Goal: Information Seeking & Learning: Learn about a topic

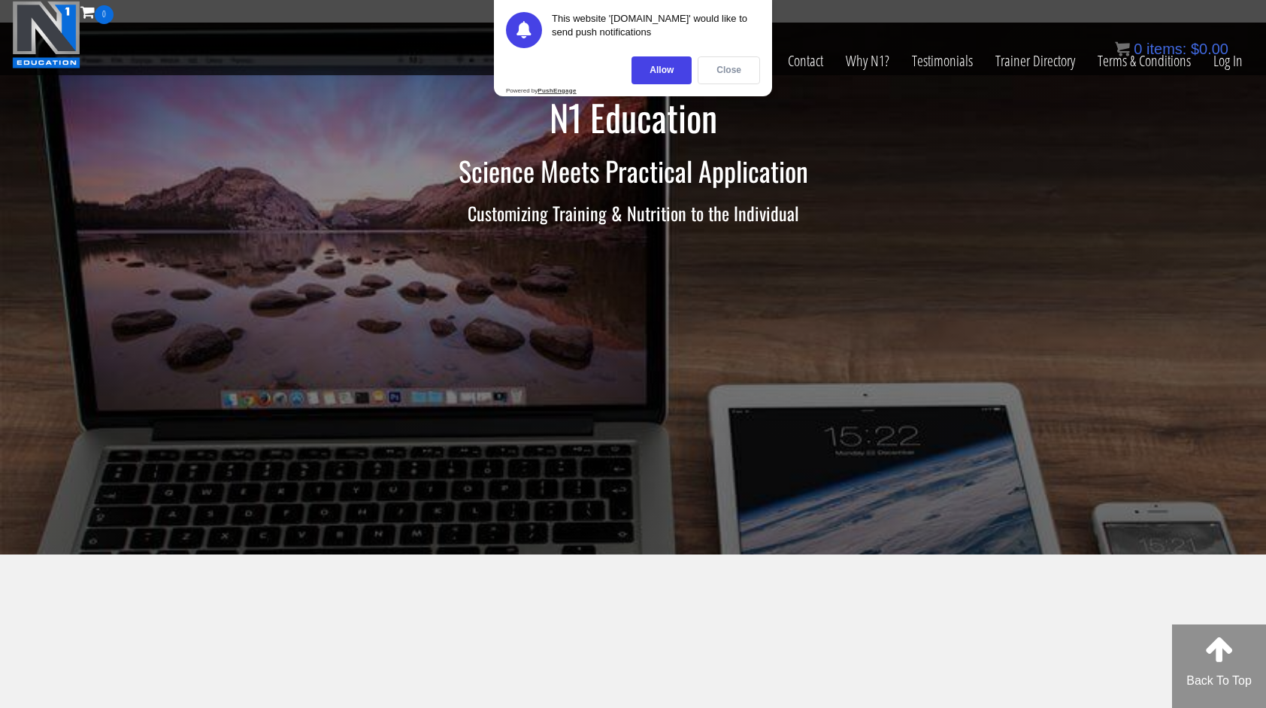
click at [728, 73] on div "Close" at bounding box center [729, 70] width 62 height 28
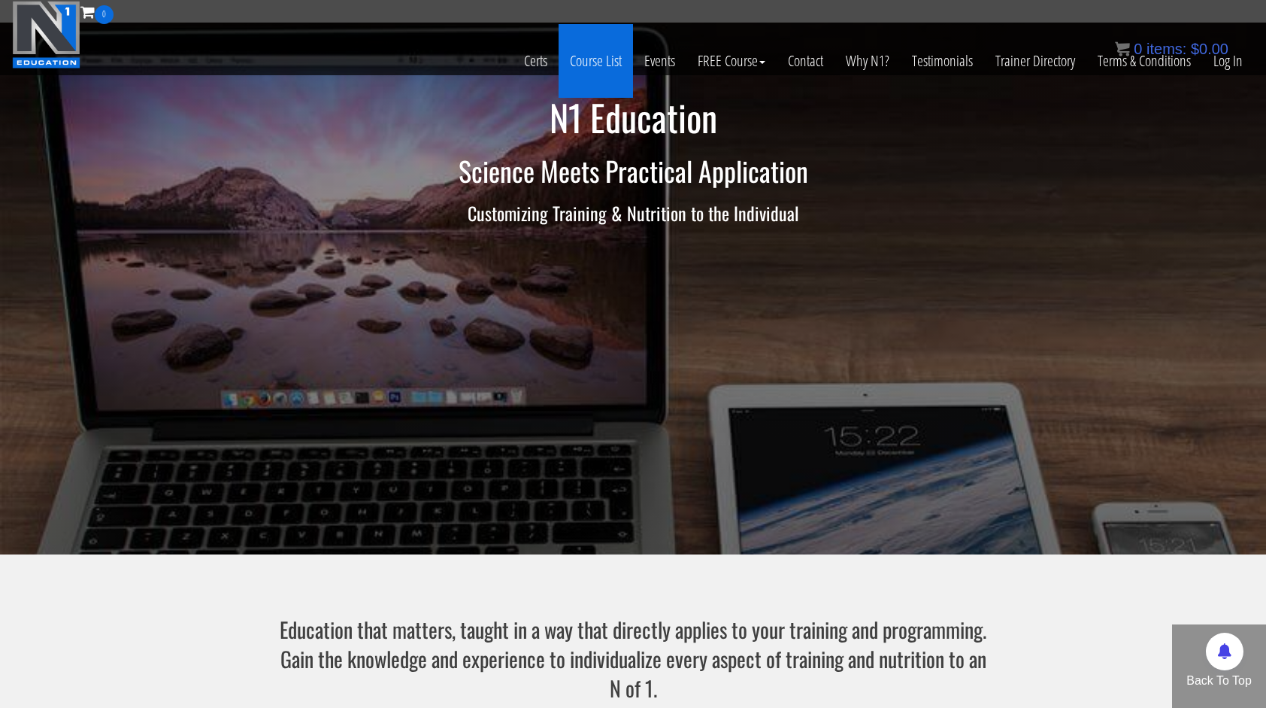
click at [613, 64] on link "Course List" at bounding box center [596, 61] width 74 height 74
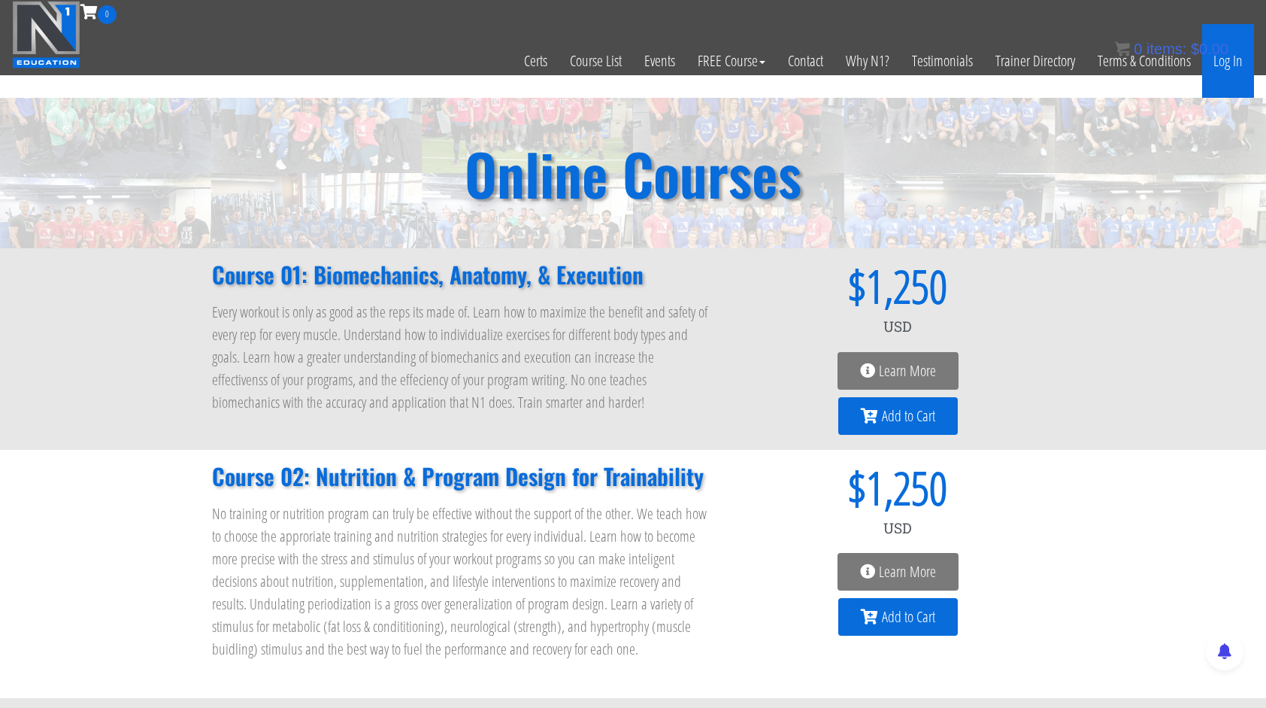
click at [1224, 63] on link "Log In" at bounding box center [1228, 61] width 52 height 74
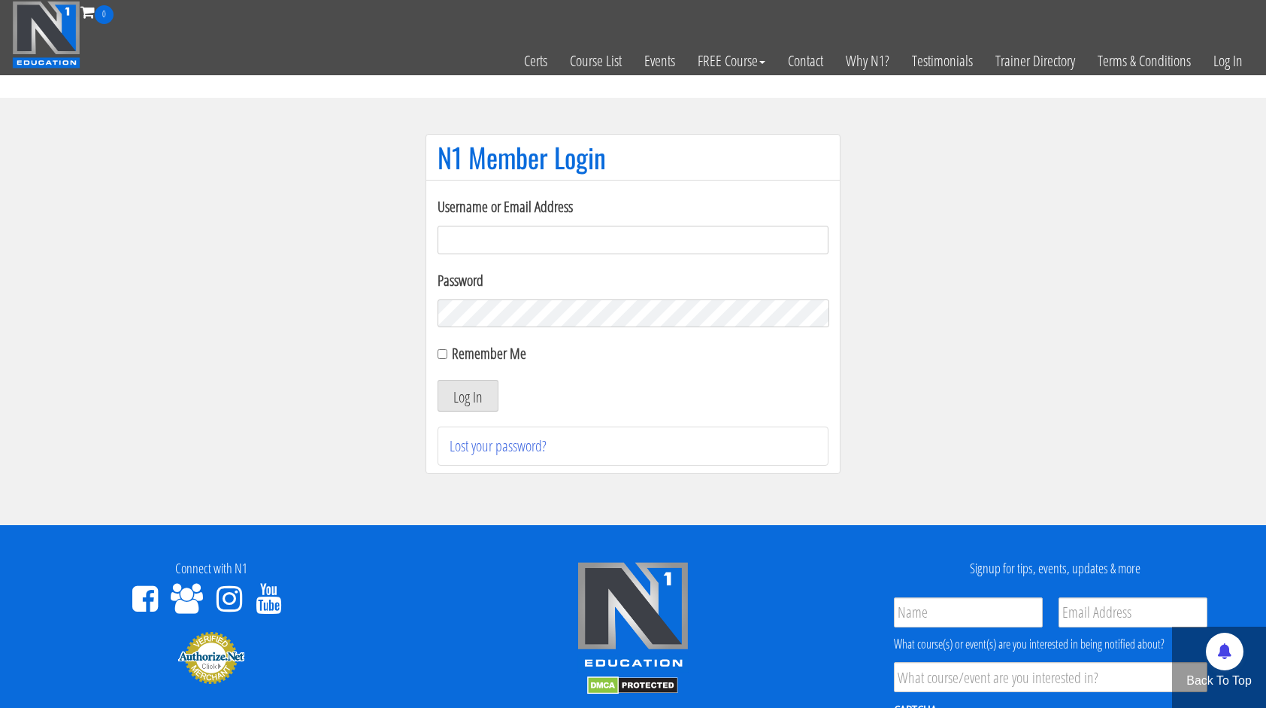
type input "[DOMAIN_NAME][EMAIL_ADDRESS][DOMAIN_NAME]"
click at [442, 353] on input "Remember Me" at bounding box center [443, 354] width 10 height 10
checkbox input "true"
click at [474, 395] on button "Log In" at bounding box center [468, 396] width 61 height 32
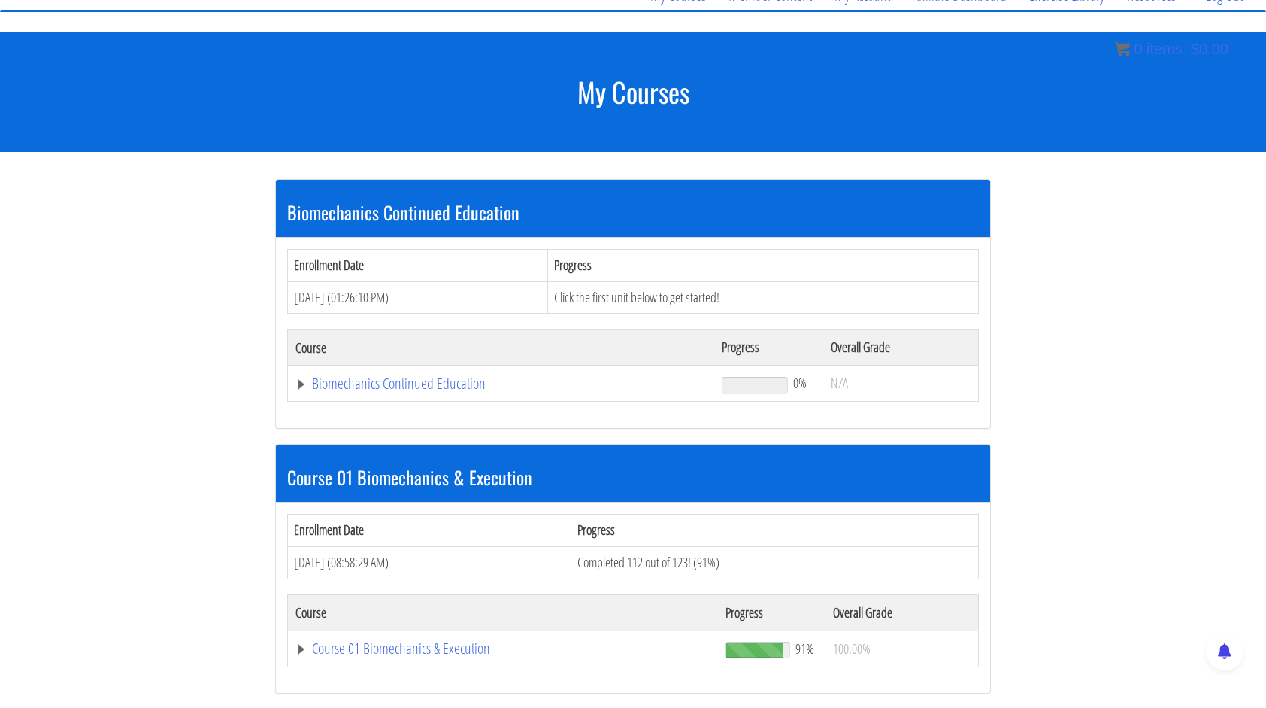
scroll to position [63, 0]
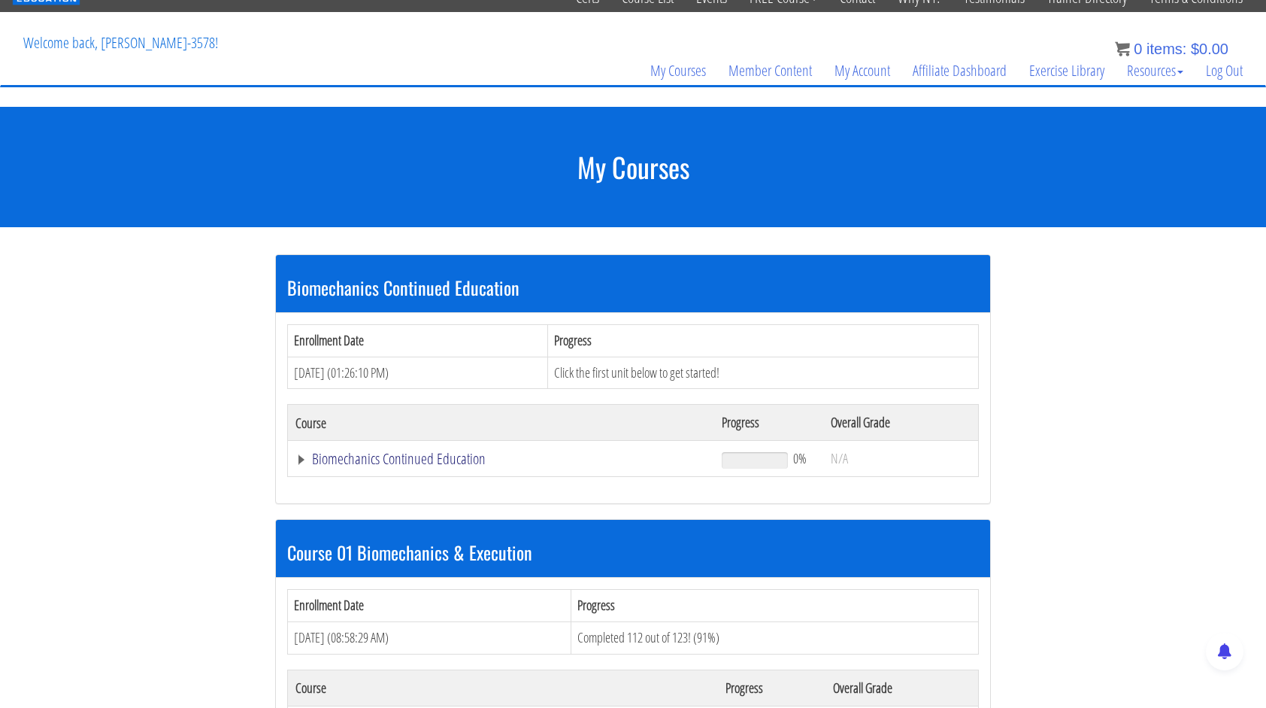
click at [450, 456] on link "Biomechanics Continued Education" at bounding box center [500, 458] width 411 height 15
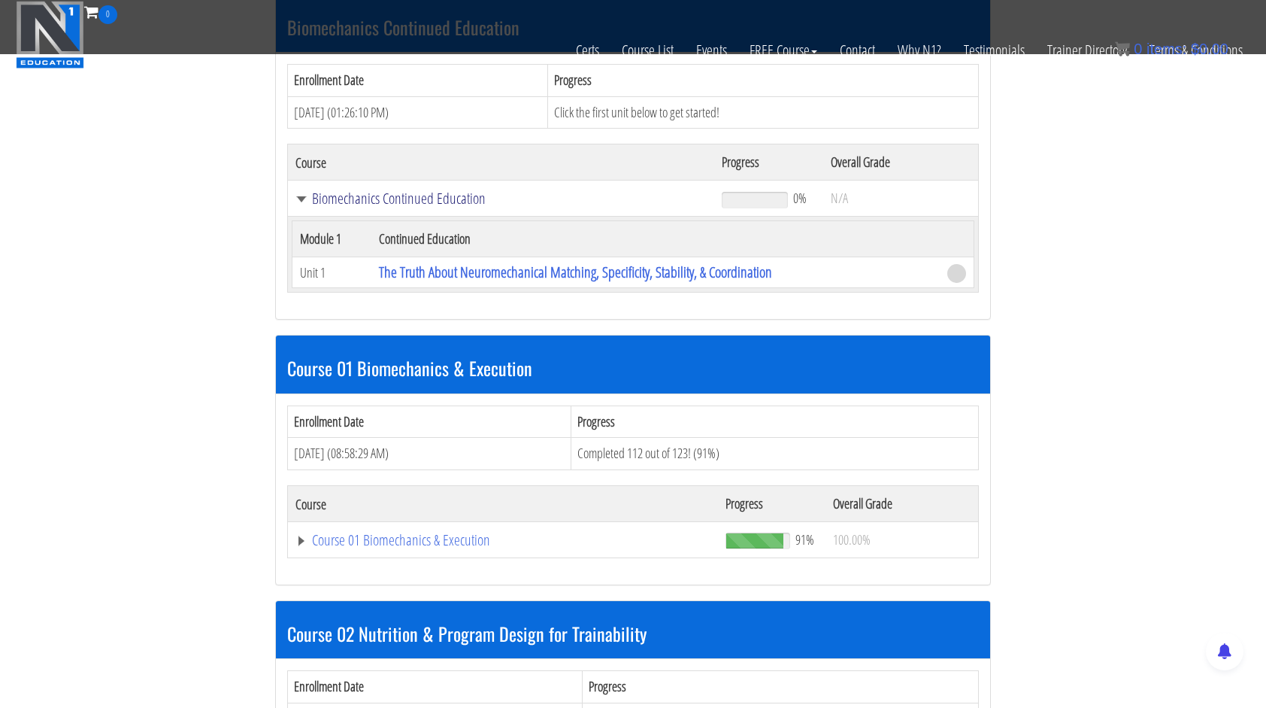
scroll to position [364, 0]
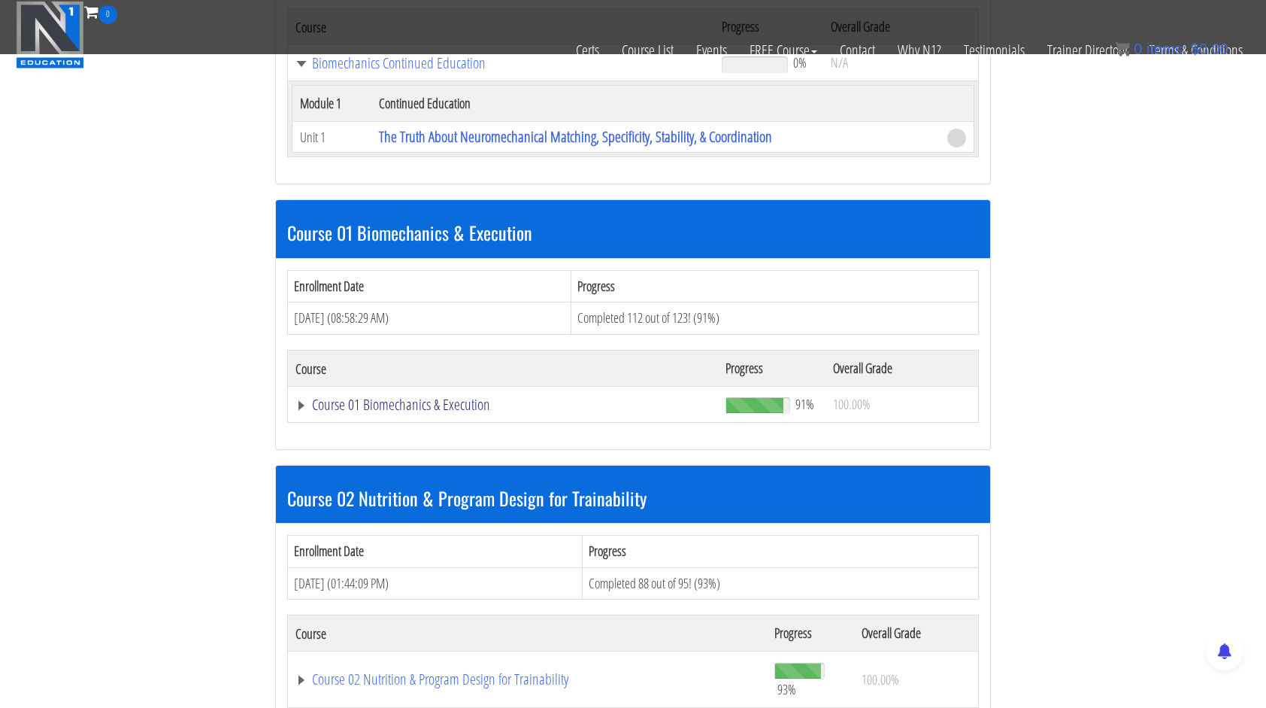
click at [415, 71] on link "Course 01 Biomechanics & Execution" at bounding box center [500, 63] width 411 height 15
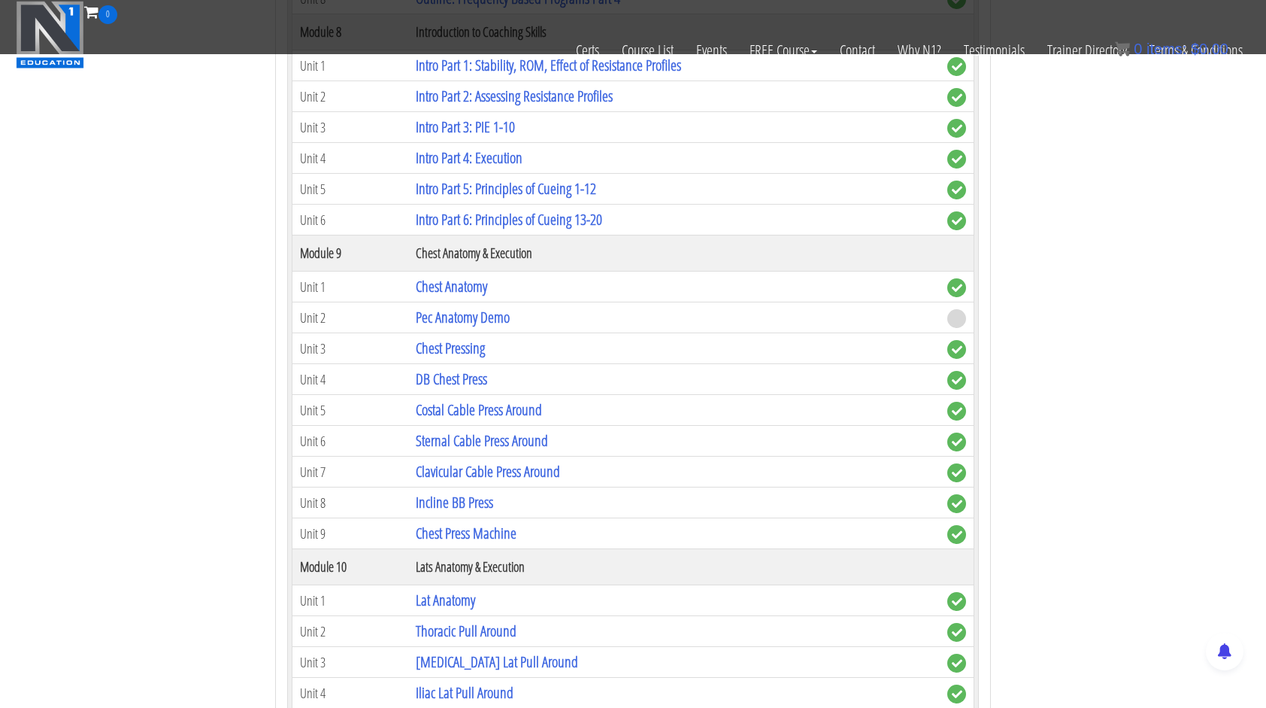
scroll to position [2540, 0]
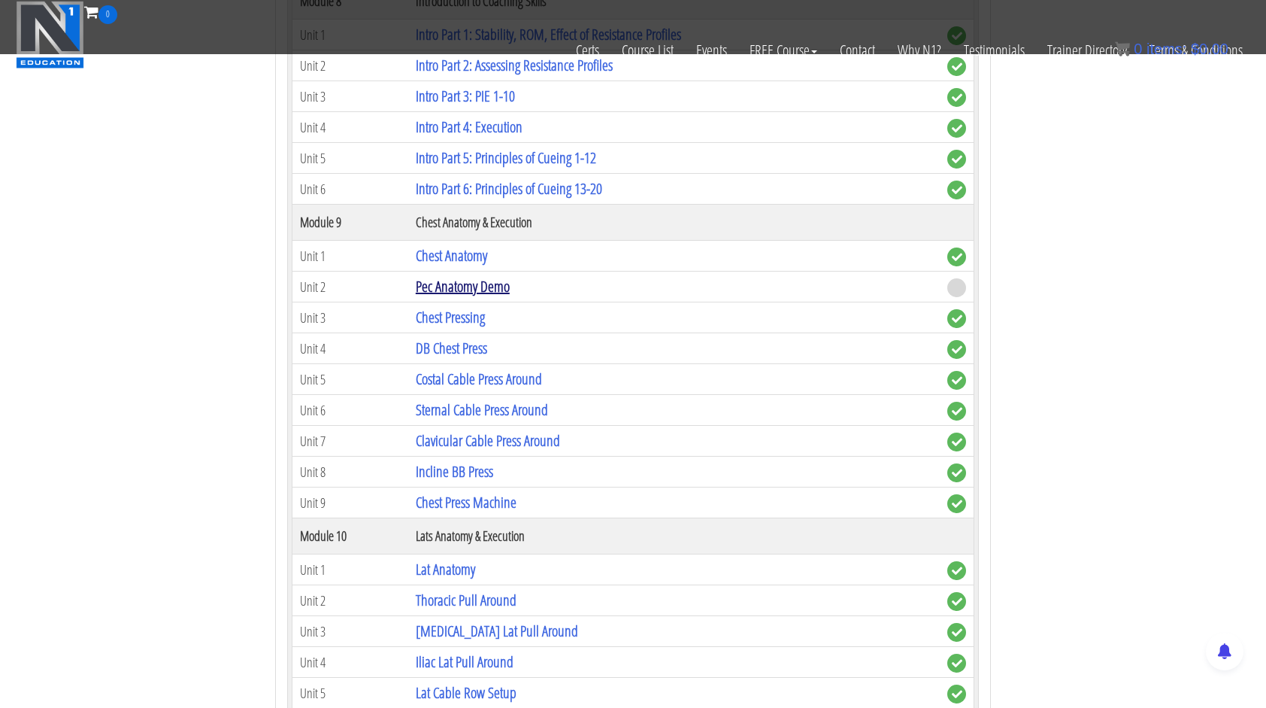
click at [501, 276] on link "Pec Anatomy Demo" at bounding box center [463, 286] width 94 height 20
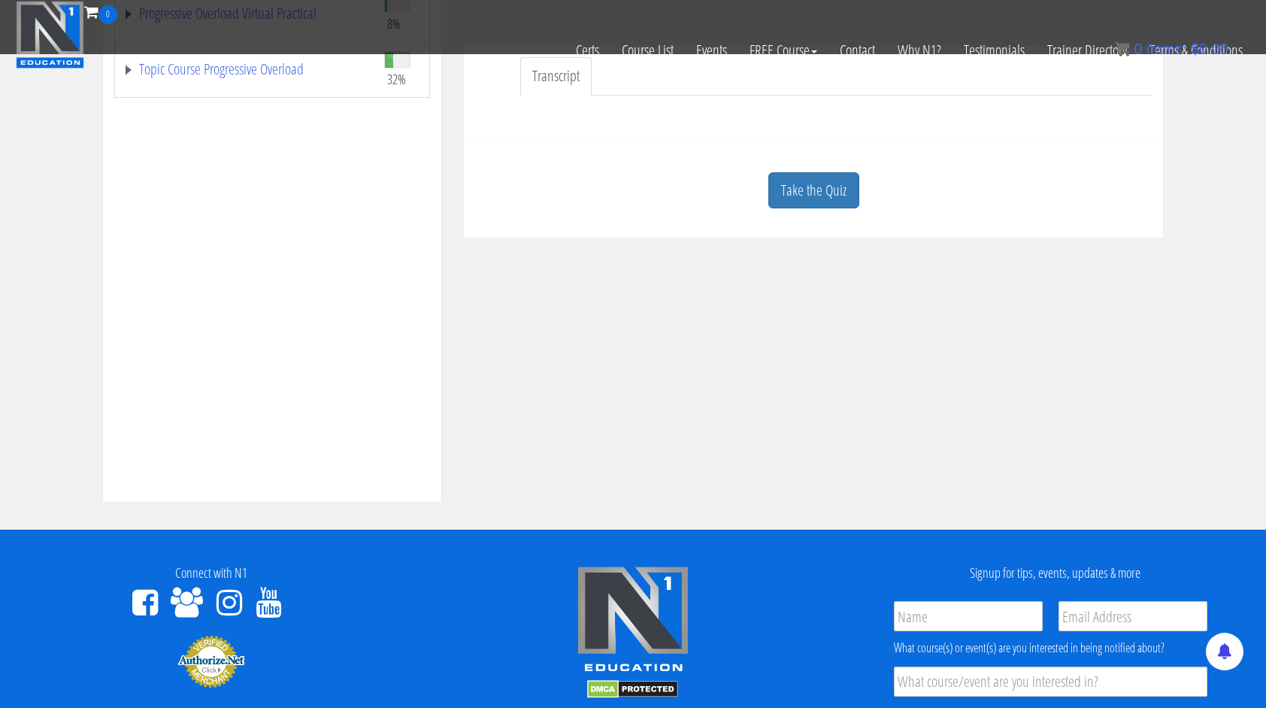
scroll to position [451, 0]
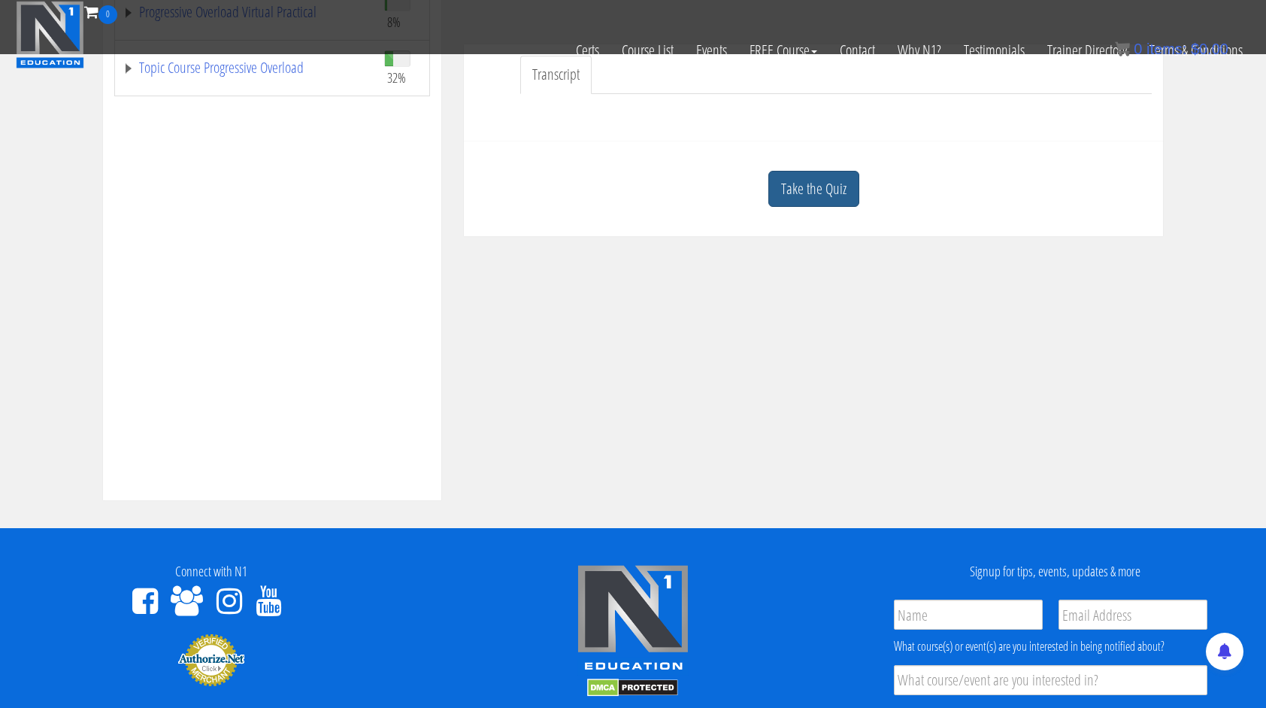
click at [782, 190] on link "Take the Quiz" at bounding box center [813, 189] width 91 height 37
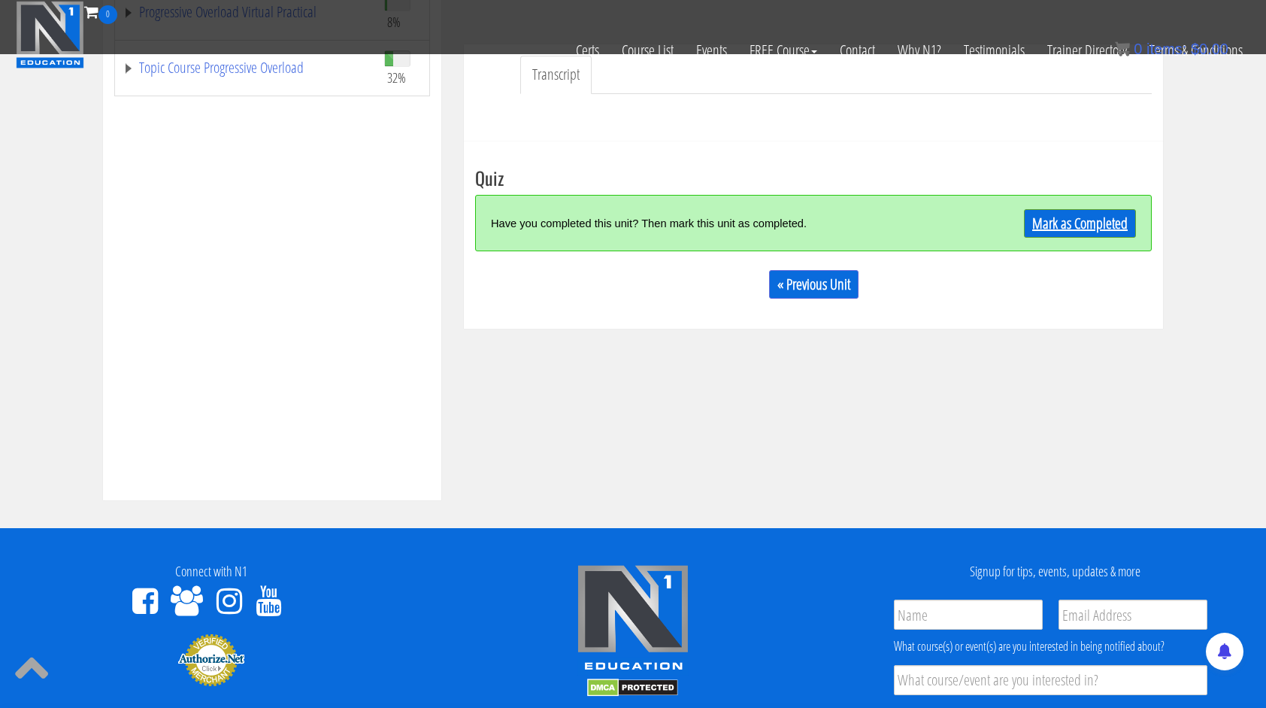
click at [1089, 218] on link "Mark as Completed" at bounding box center [1080, 223] width 112 height 29
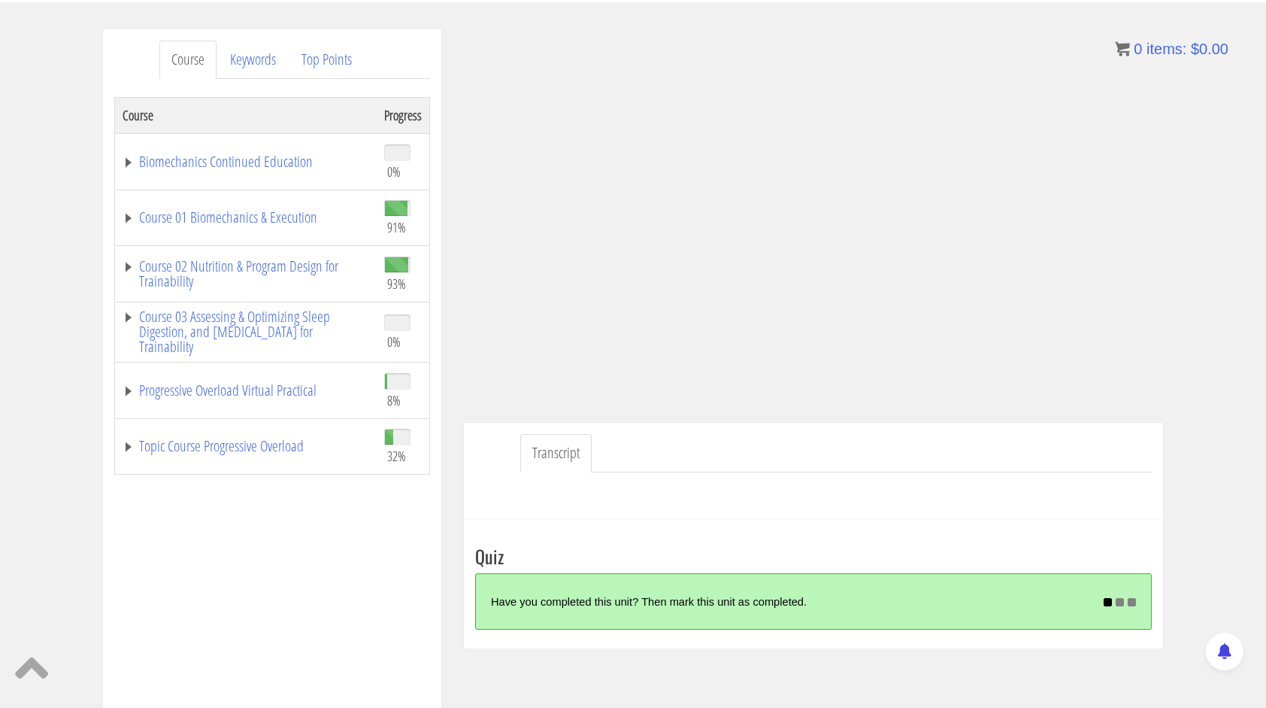
scroll to position [171, 0]
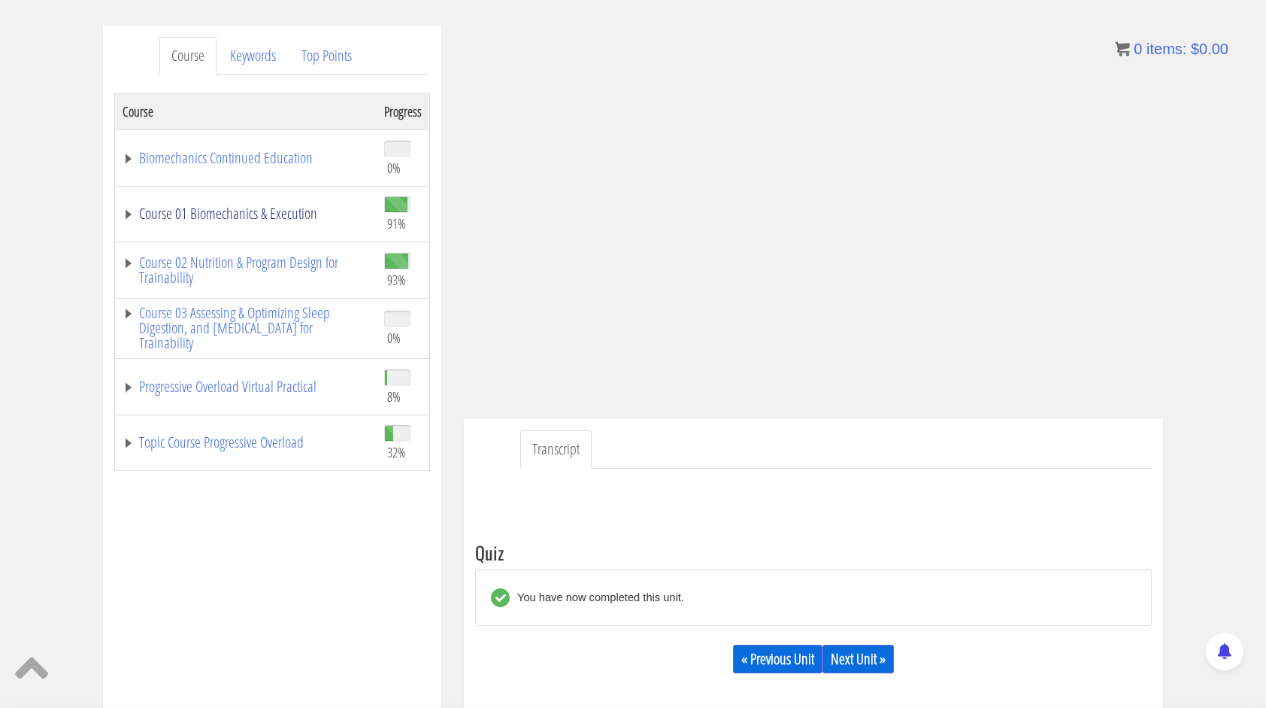
click at [263, 210] on link "Course 01 Biomechanics & Execution" at bounding box center [246, 213] width 247 height 15
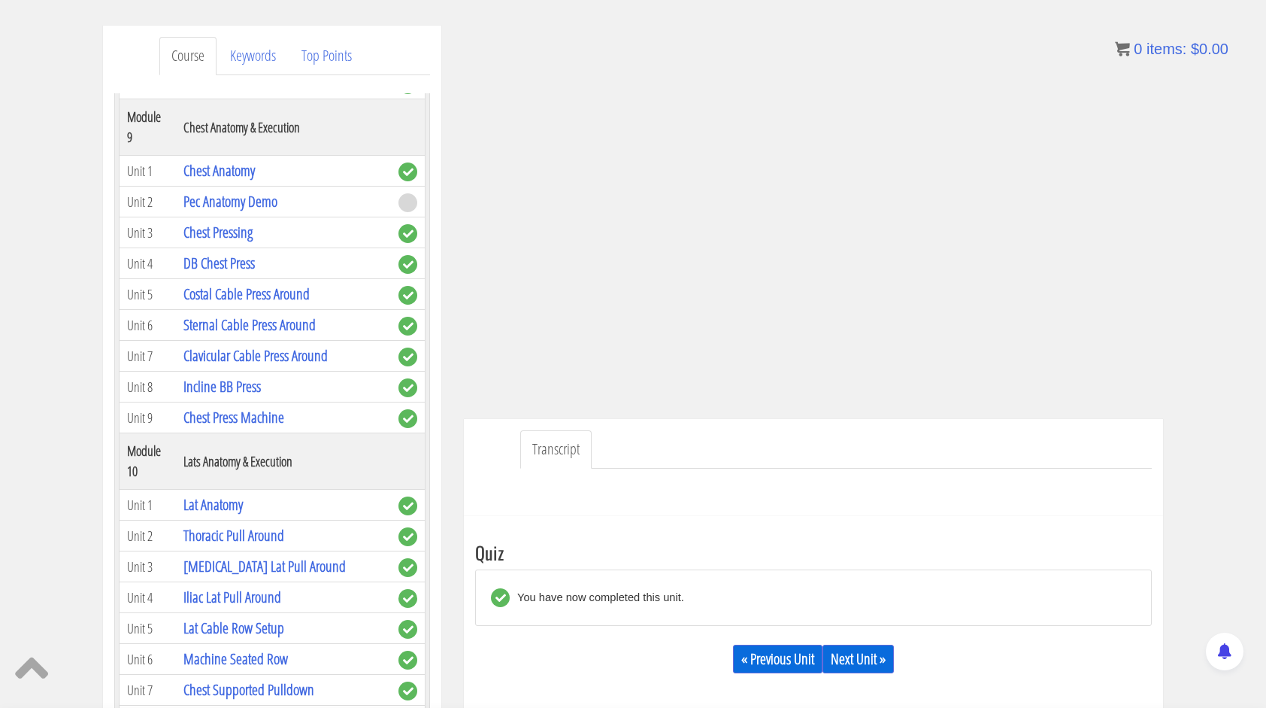
scroll to position [2331, 0]
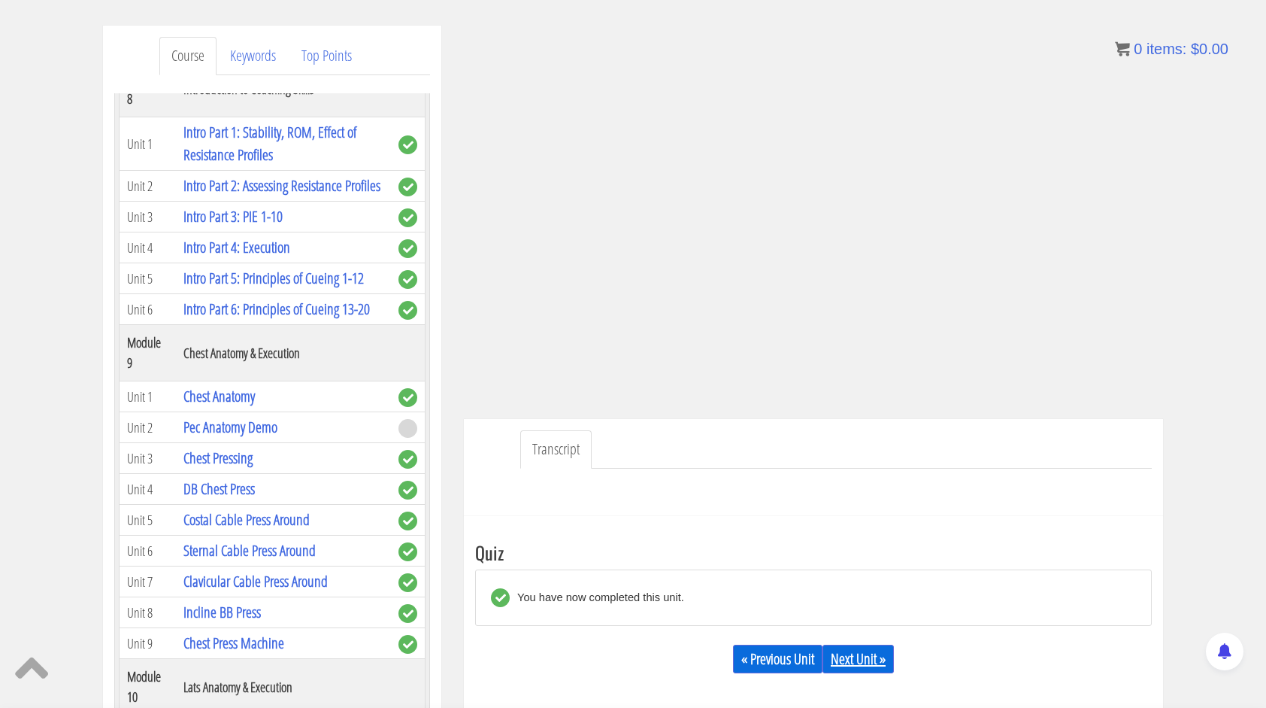
click at [863, 658] on link "Next Unit »" at bounding box center [858, 658] width 71 height 29
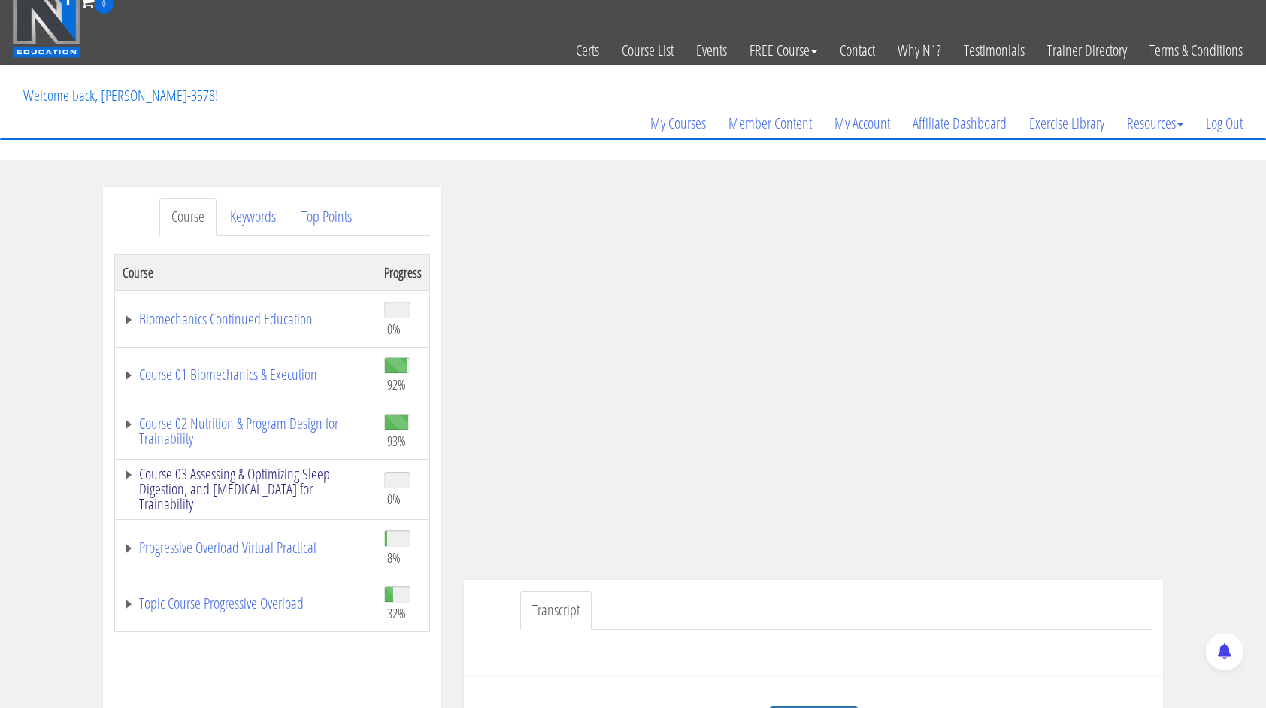
scroll to position [226, 0]
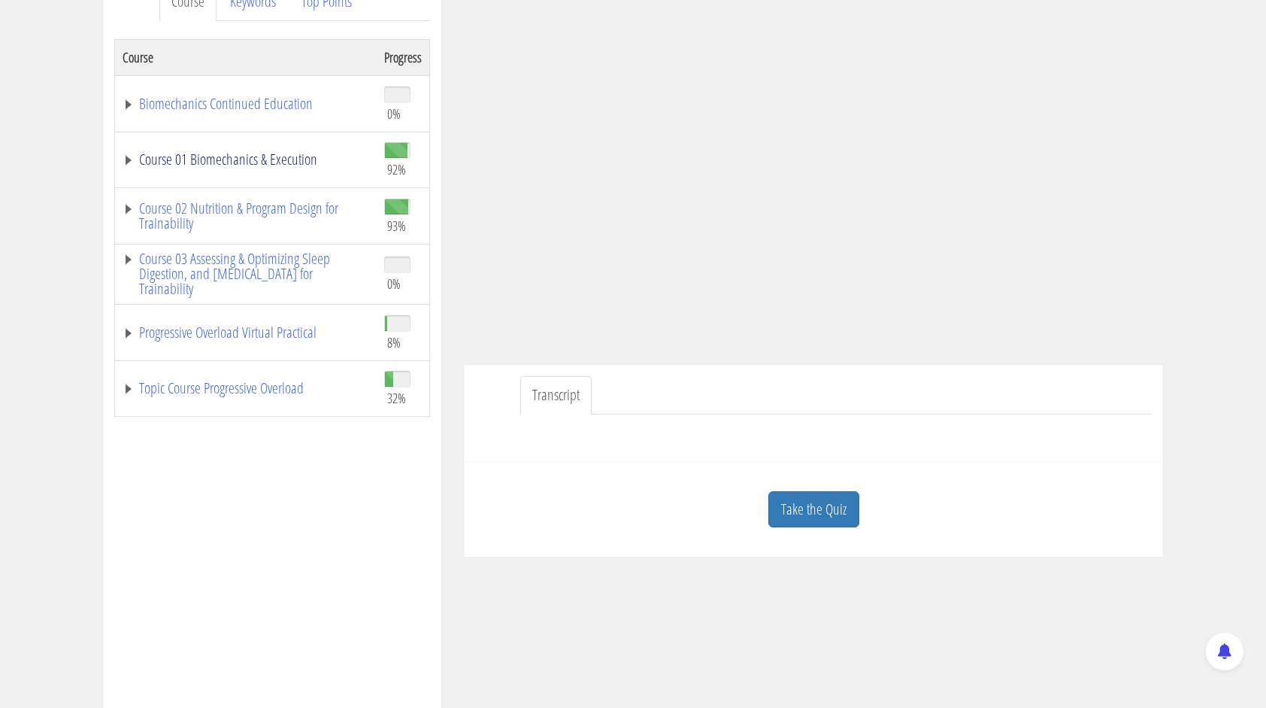
click at [282, 166] on link "Course 01 Biomechanics & Execution" at bounding box center [246, 159] width 247 height 15
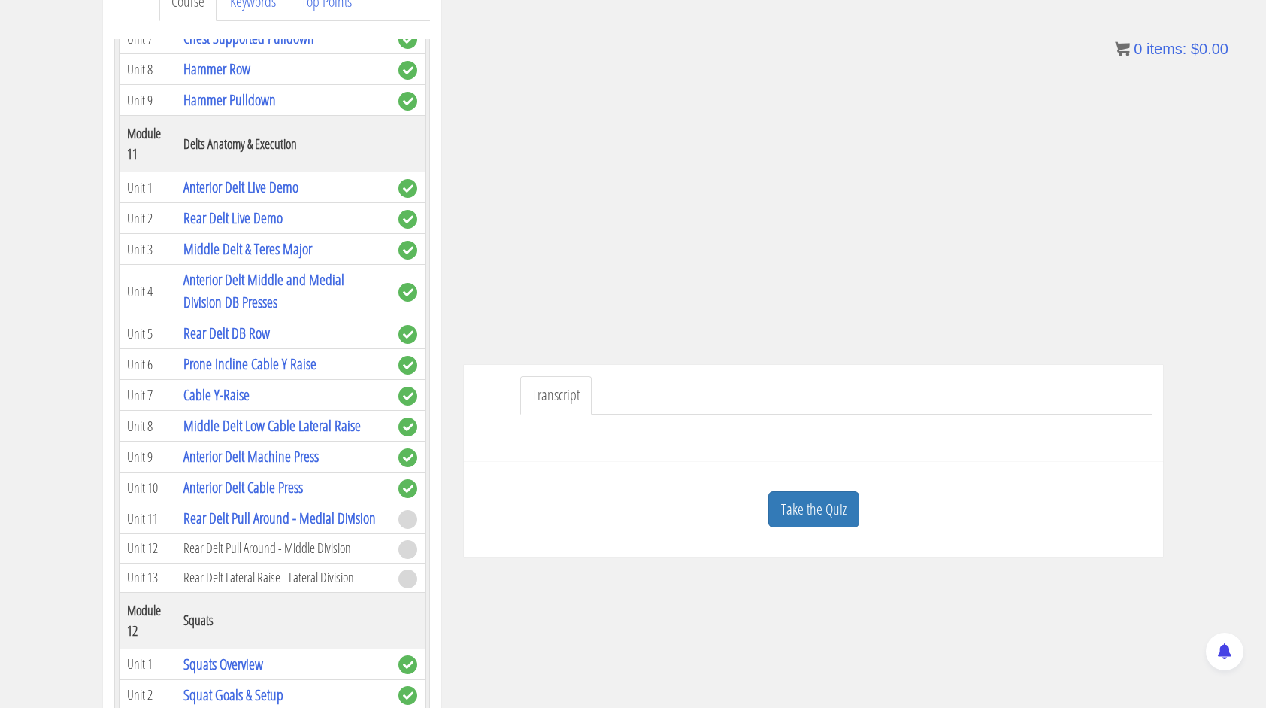
scroll to position [3158, 0]
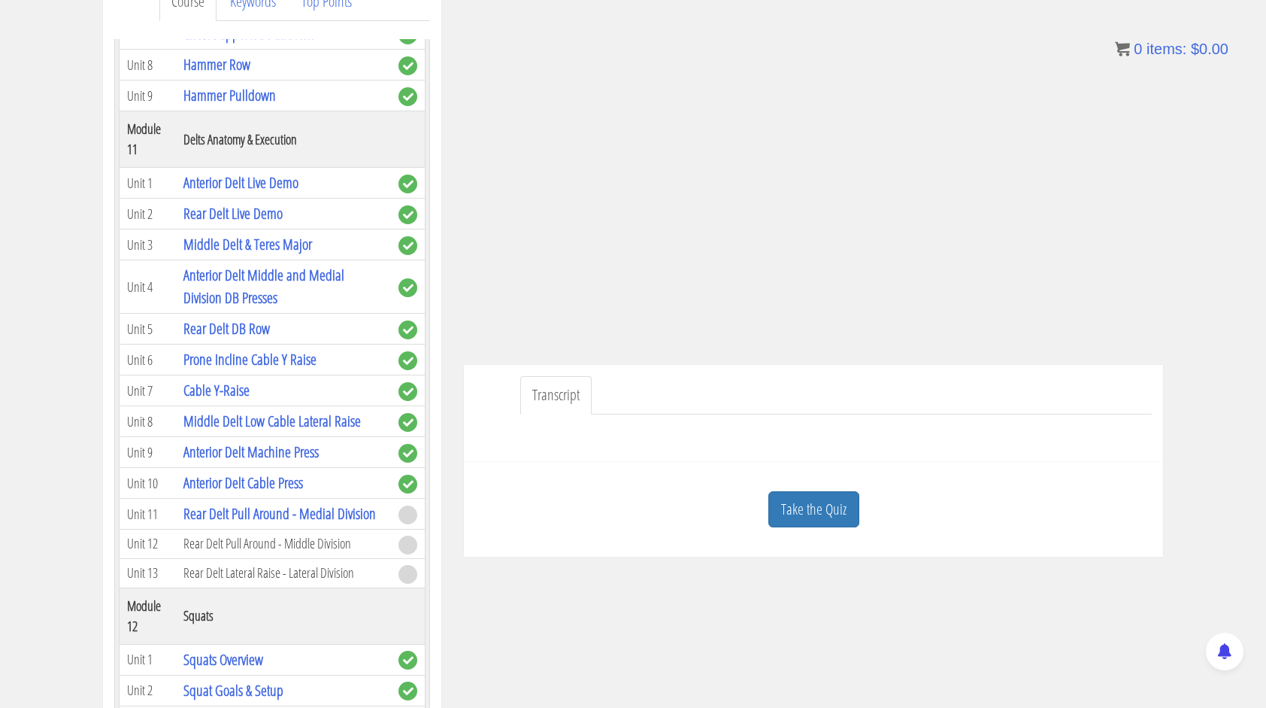
click at [326, 529] on td "Rear Delt Pull Around - Middle Division" at bounding box center [283, 543] width 215 height 29
drag, startPoint x: 326, startPoint y: 401, endPoint x: 305, endPoint y: 395, distance: 22.1
click at [305, 529] on td "Rear Delt Pull Around - Middle Division" at bounding box center [283, 543] width 215 height 29
click at [298, 503] on link "Rear Delt Pull Around - Medial Division" at bounding box center [279, 513] width 192 height 20
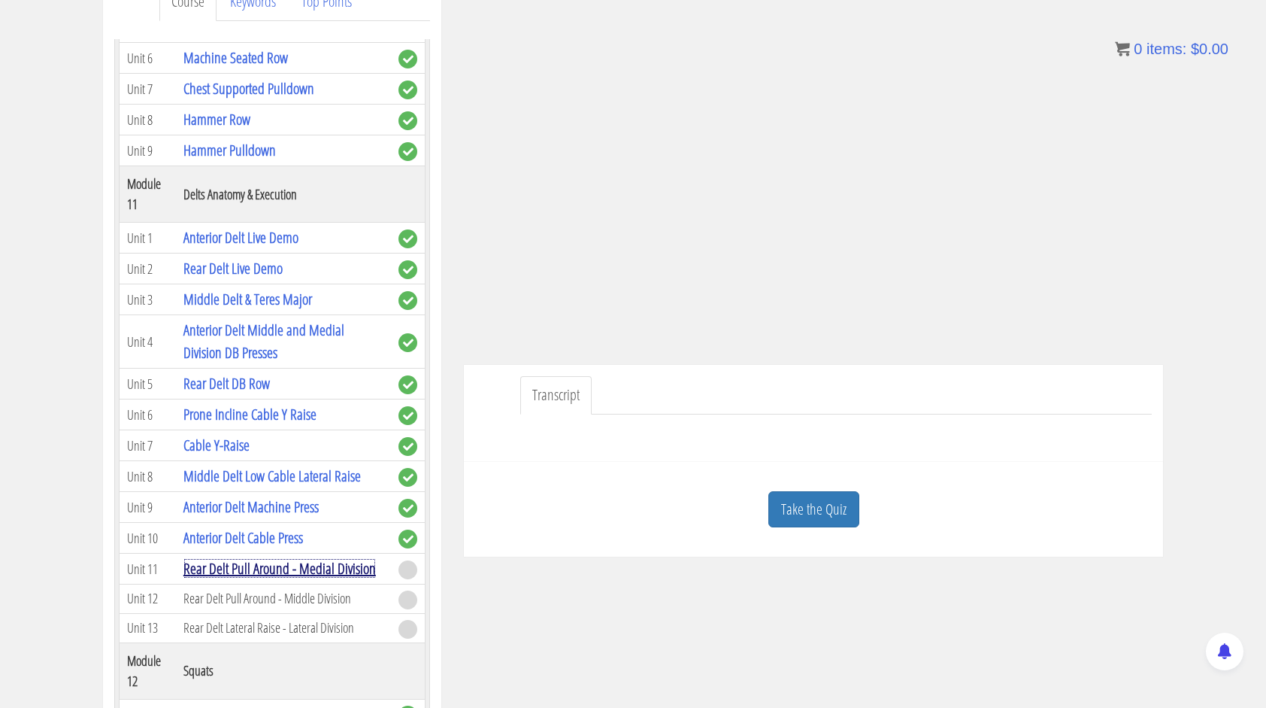
scroll to position [3083, 0]
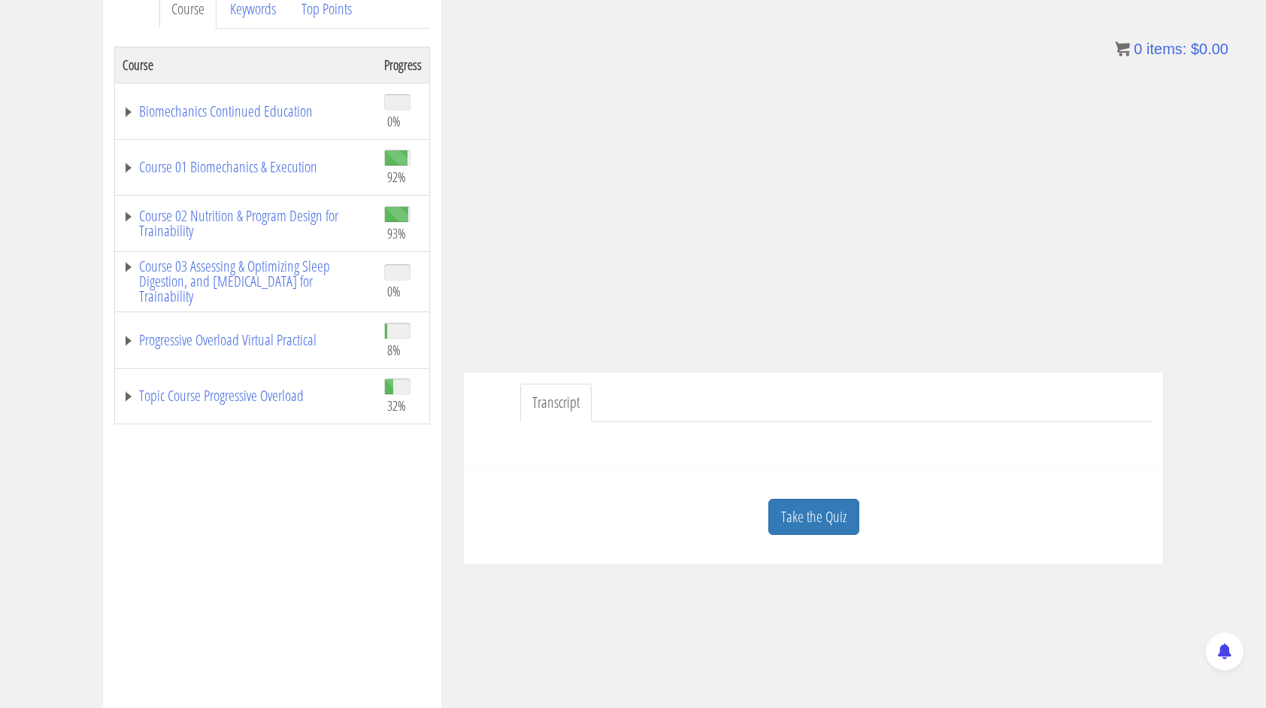
scroll to position [226, 0]
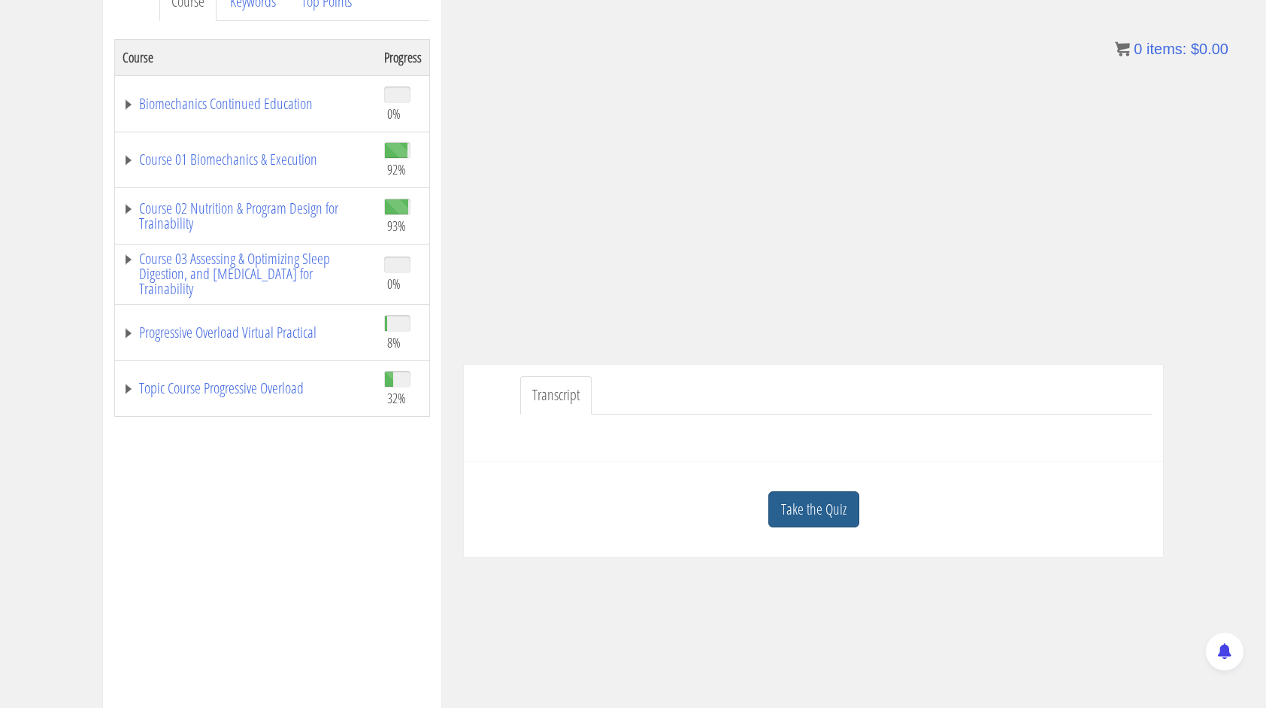
click at [832, 513] on link "Take the Quiz" at bounding box center [813, 509] width 91 height 37
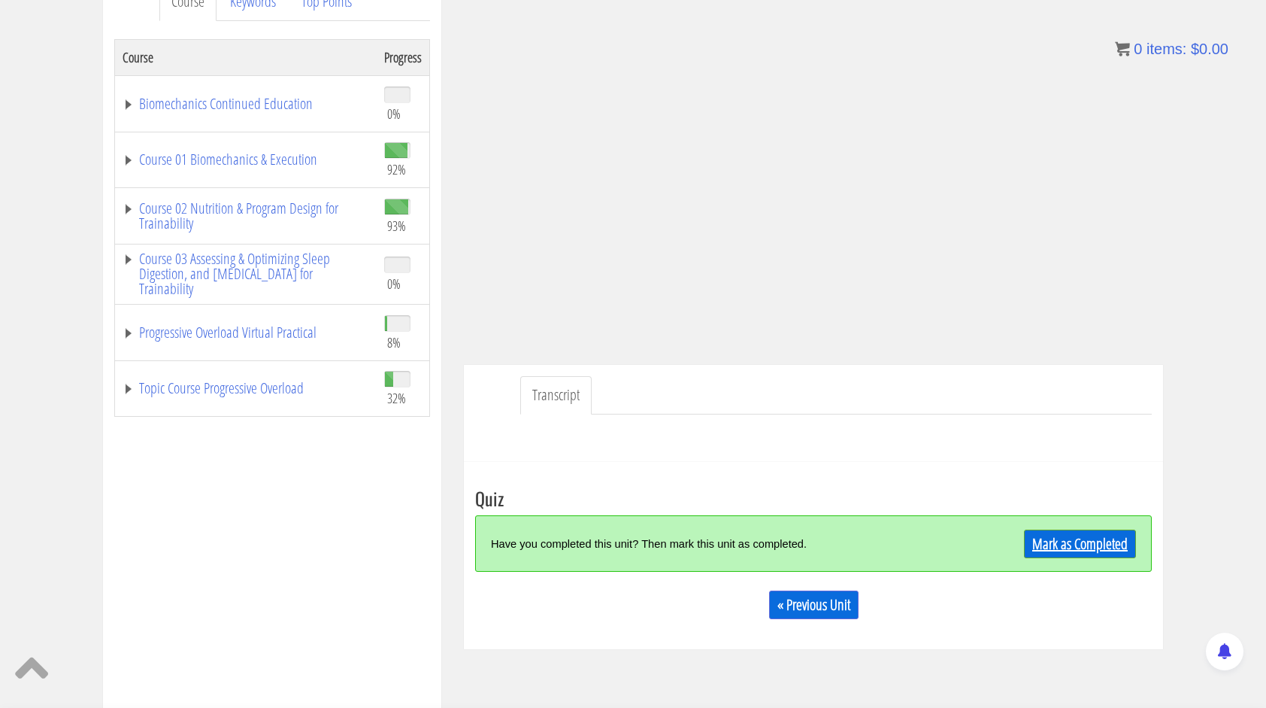
click at [1064, 550] on link "Mark as Completed" at bounding box center [1080, 543] width 112 height 29
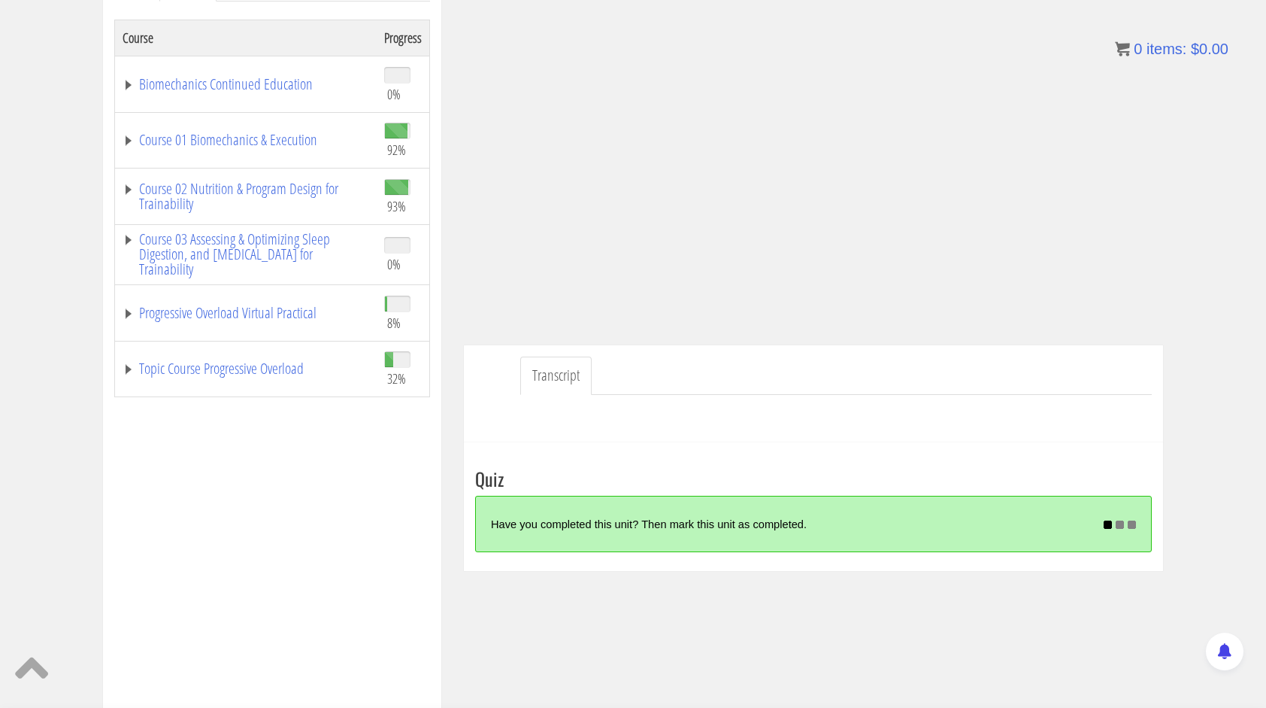
scroll to position [246, 0]
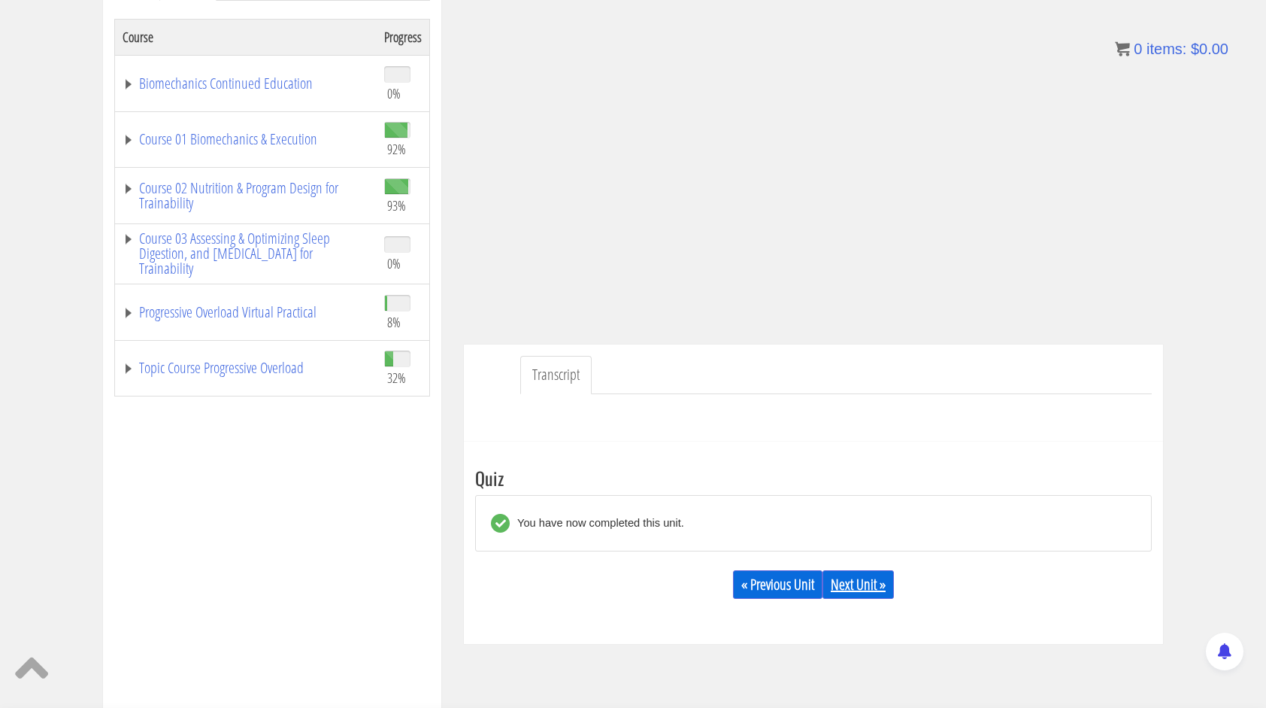
click at [841, 582] on link "Next Unit »" at bounding box center [858, 584] width 71 height 29
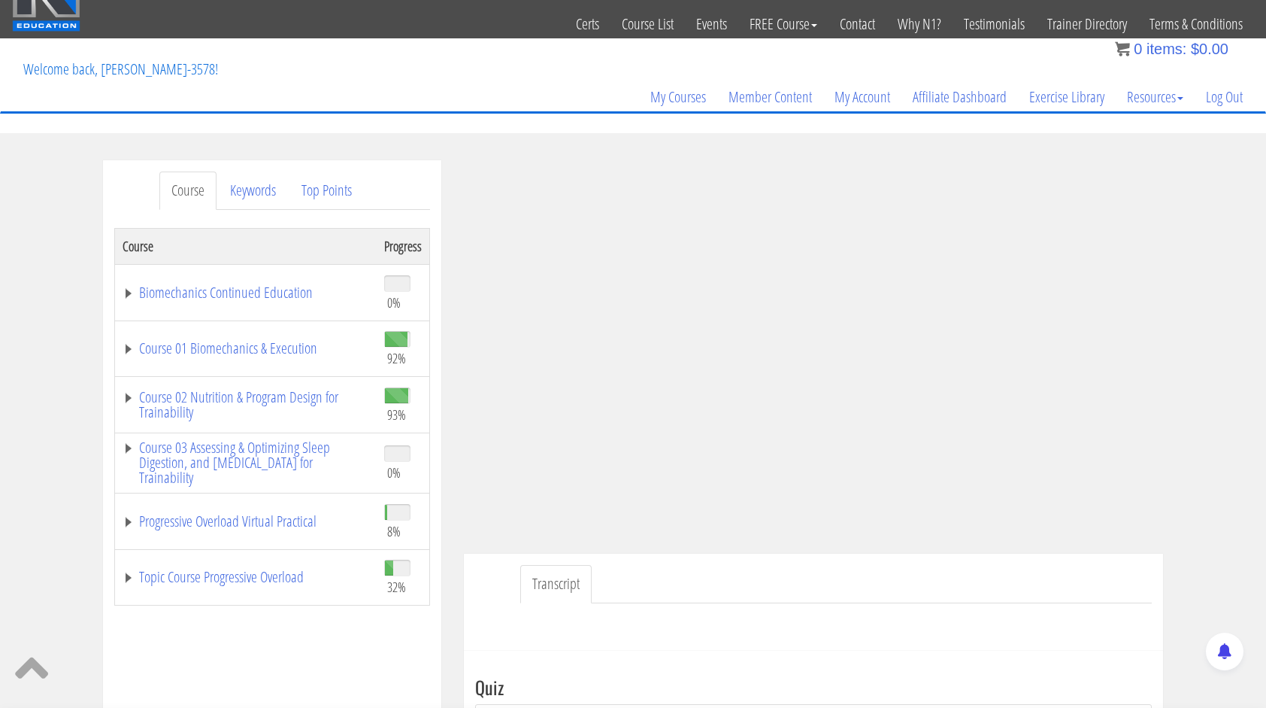
scroll to position [20, 0]
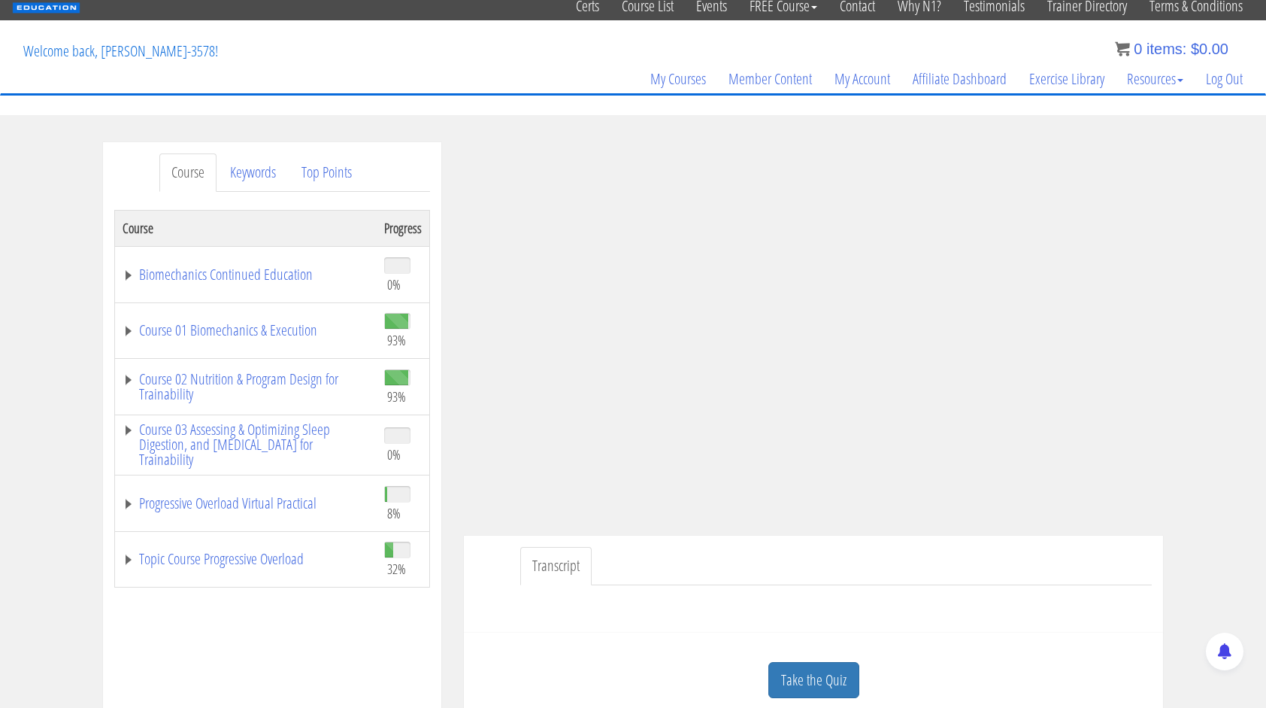
scroll to position [75, 0]
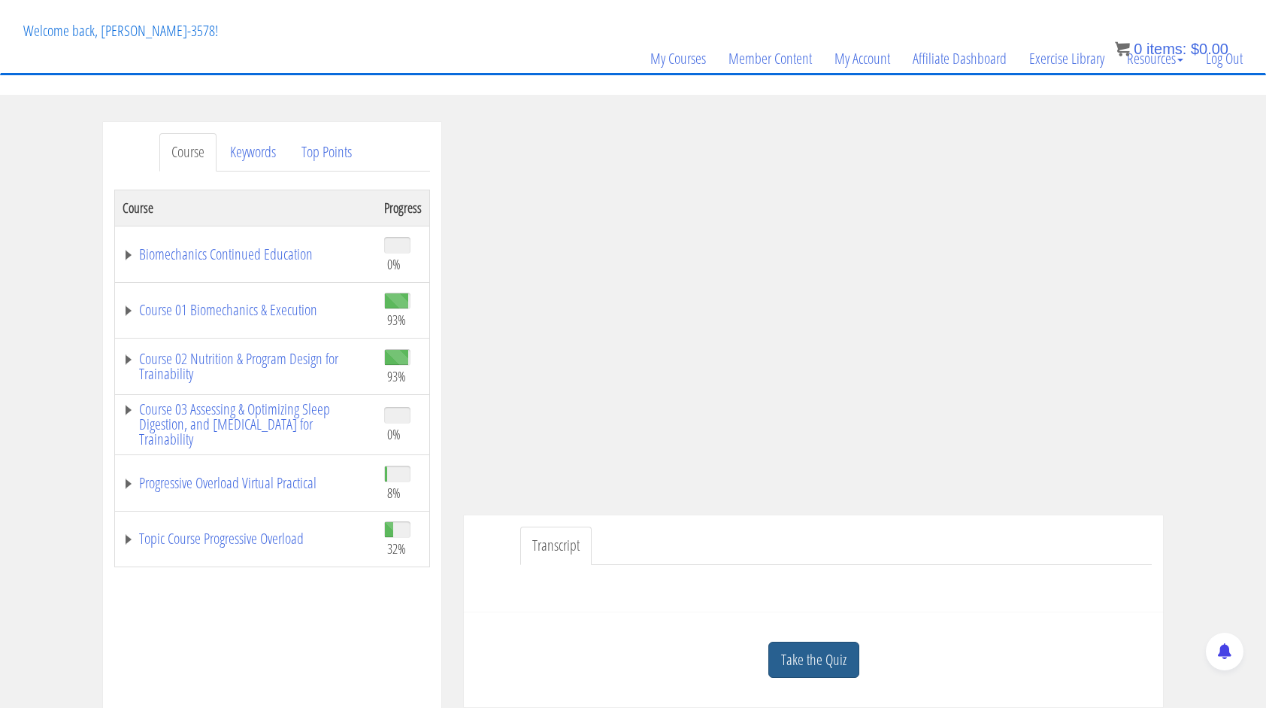
click at [836, 656] on link "Take the Quiz" at bounding box center [813, 659] width 91 height 37
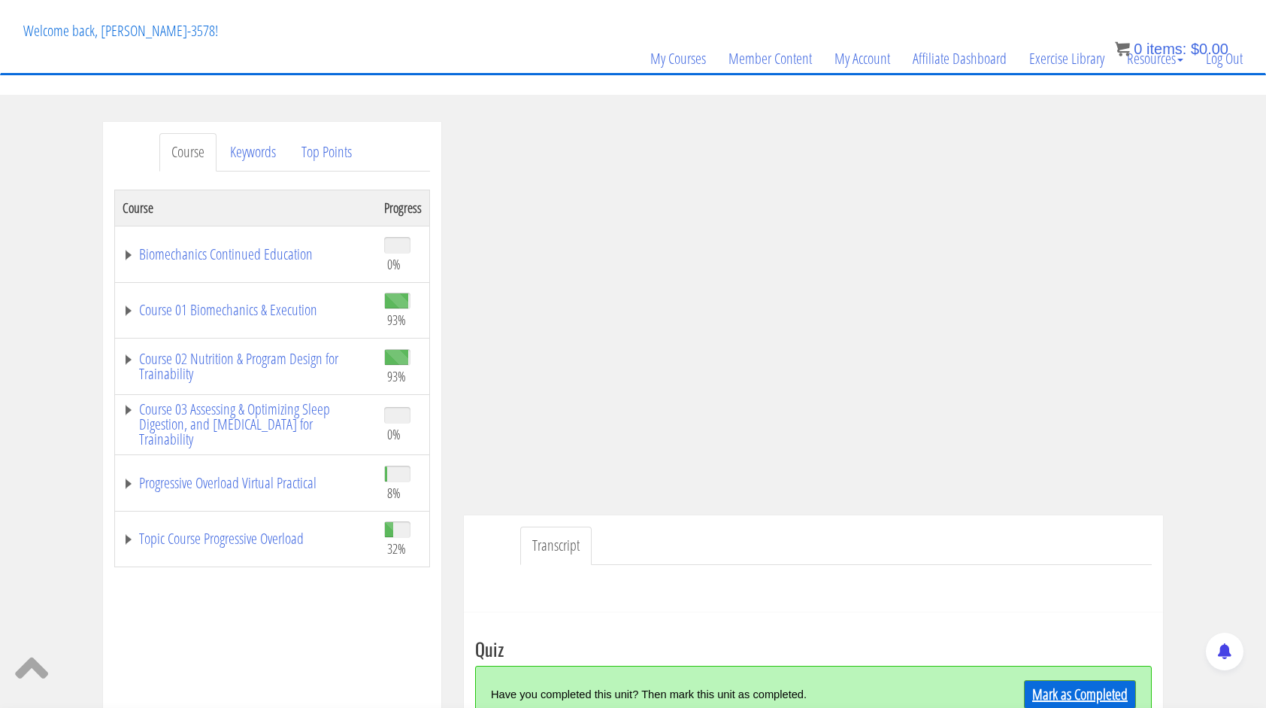
click at [1050, 699] on link "Mark as Completed" at bounding box center [1080, 694] width 112 height 29
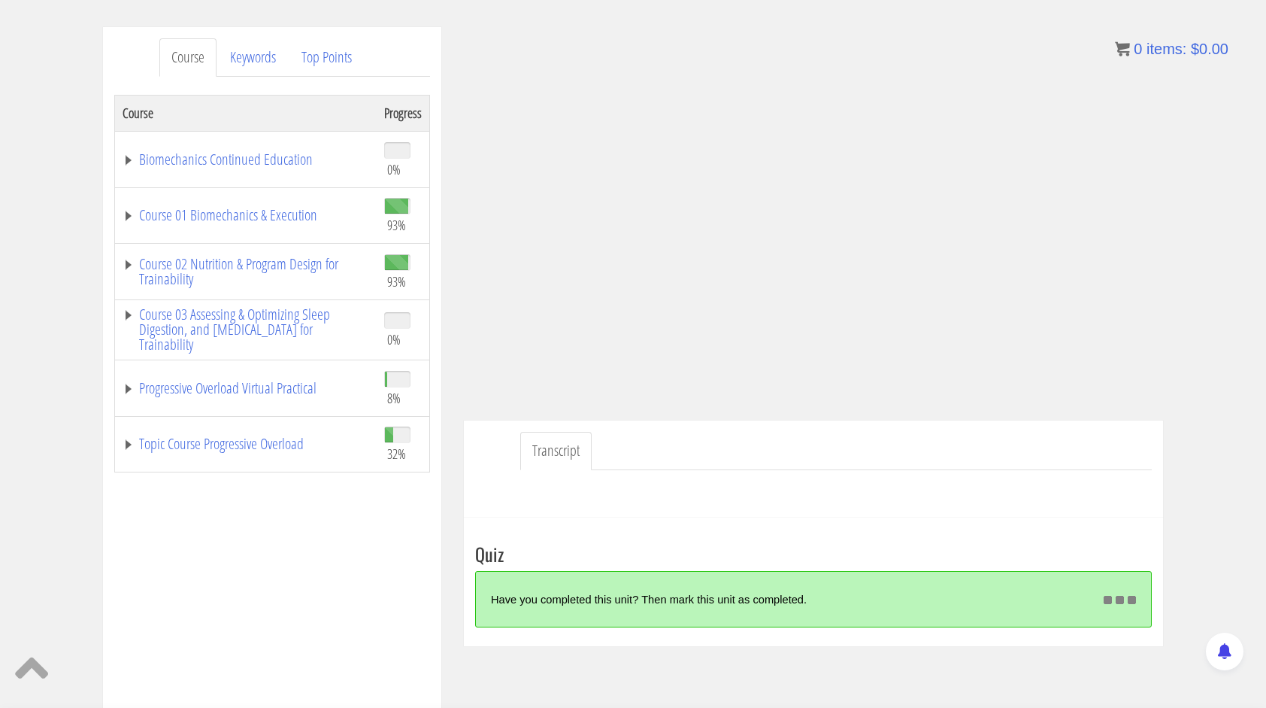
scroll to position [172, 0]
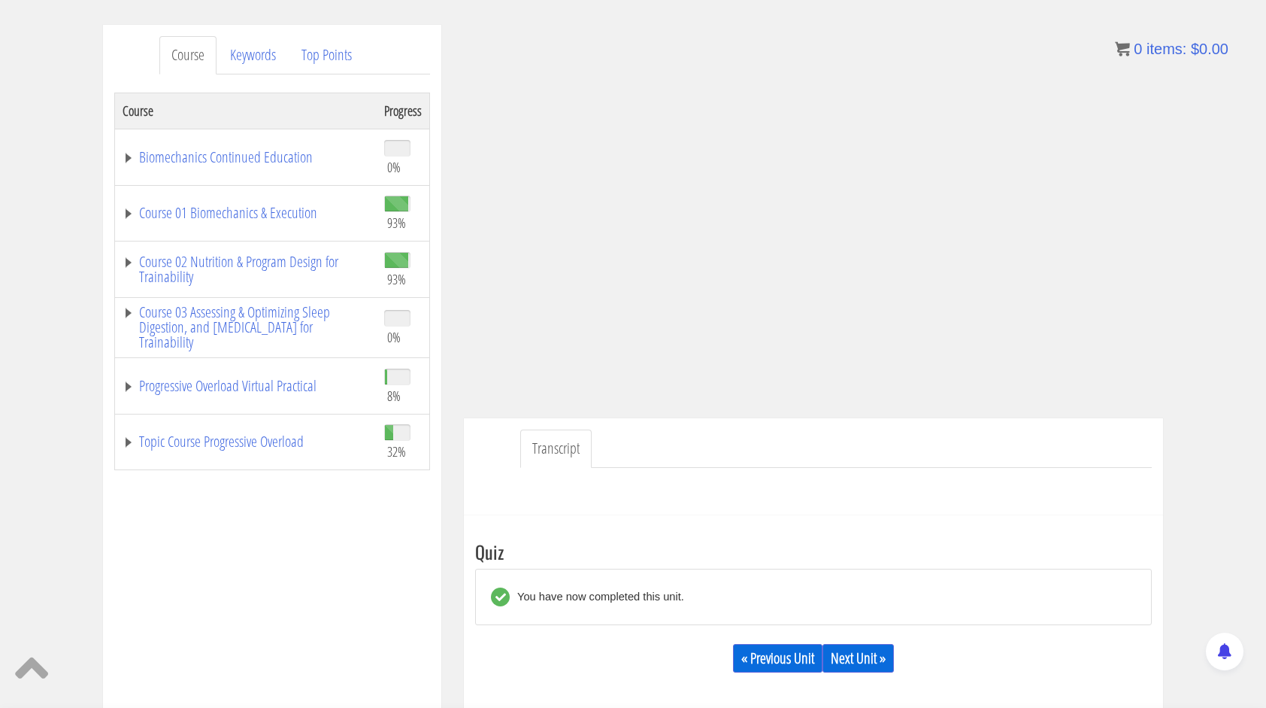
click at [841, 677] on div "« Previous Unit Next Unit »" at bounding box center [813, 657] width 677 height 51
click at [850, 661] on link "Next Unit »" at bounding box center [858, 658] width 71 height 29
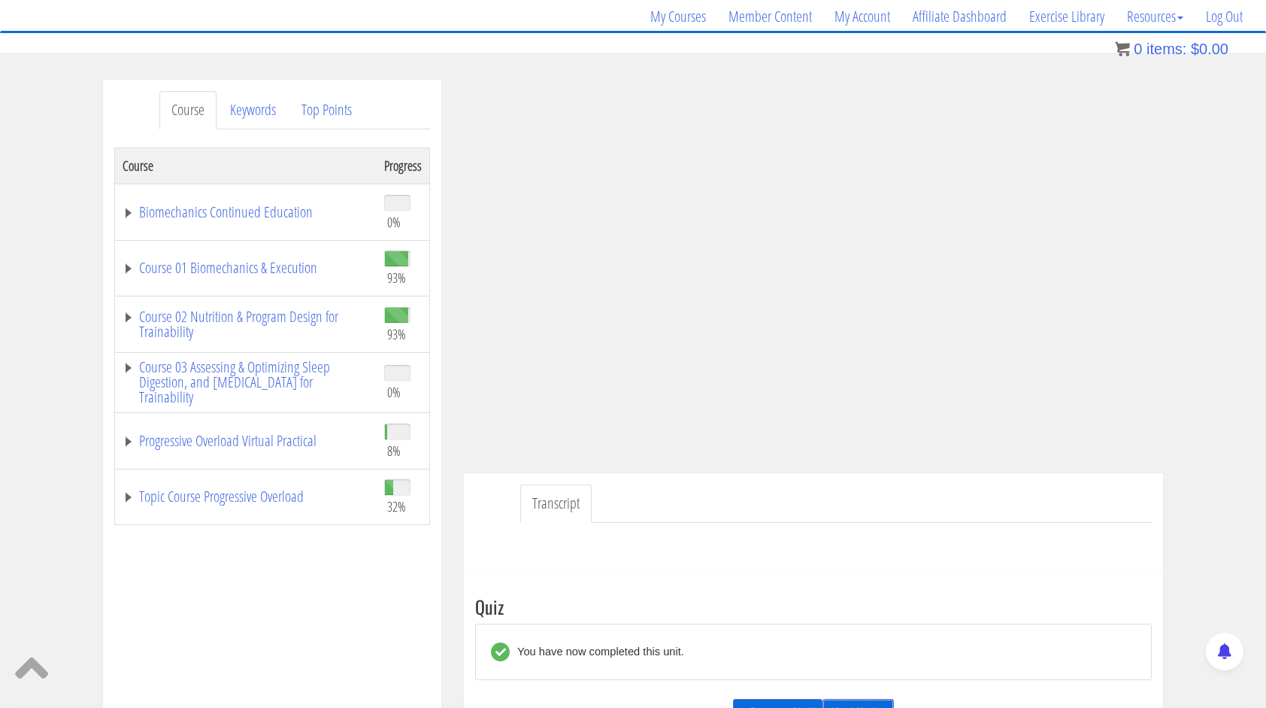
scroll to position [192, 0]
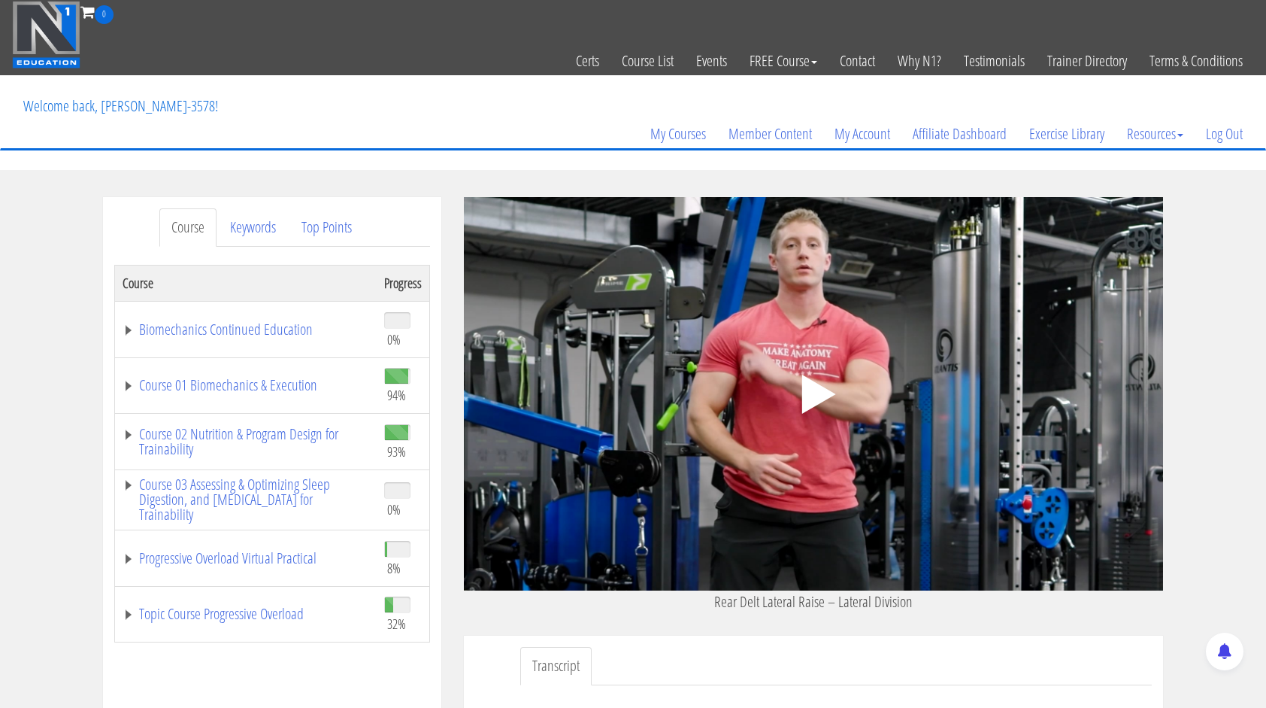
click at [810, 388] on polygon at bounding box center [819, 393] width 34 height 39
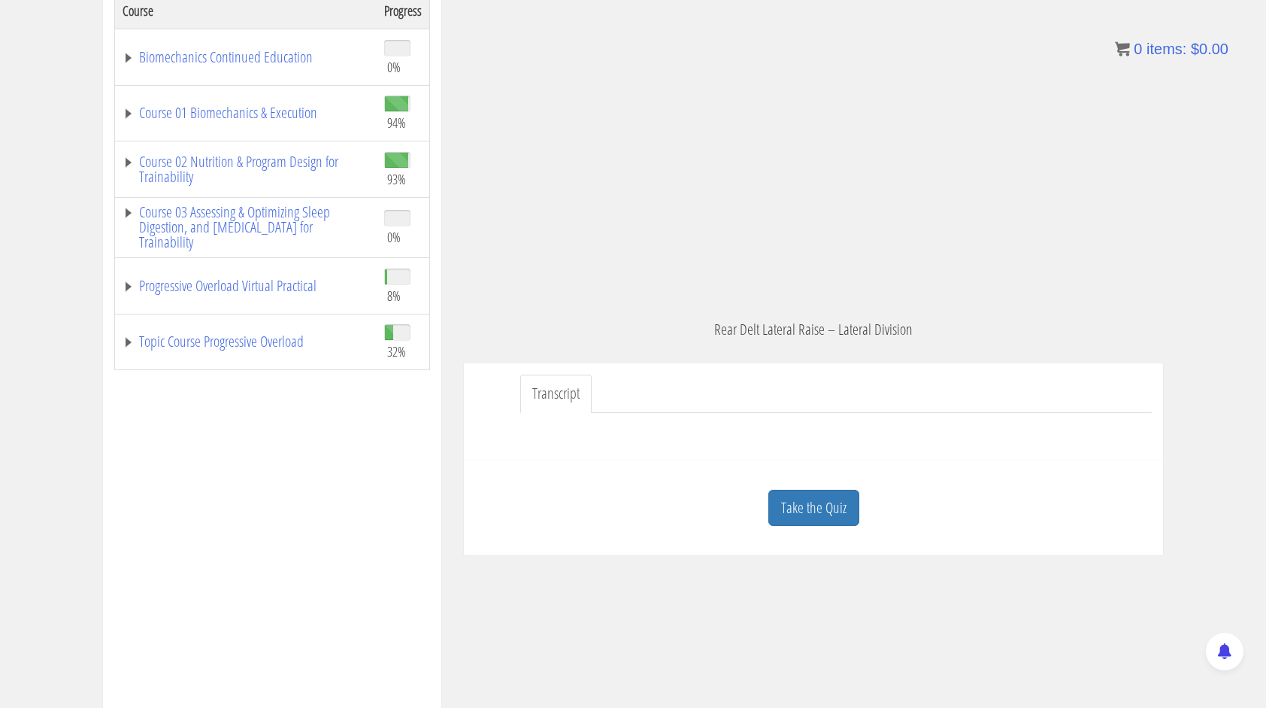
scroll to position [301, 0]
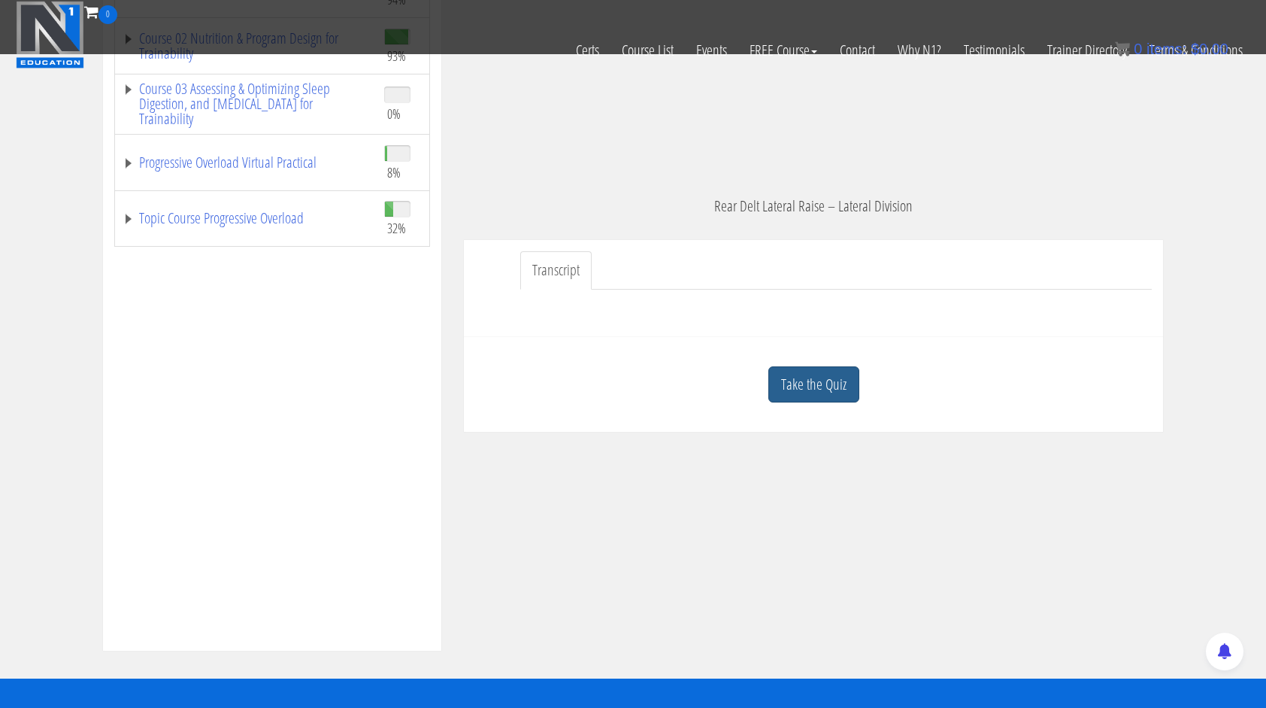
click at [830, 379] on link "Take the Quiz" at bounding box center [813, 384] width 91 height 37
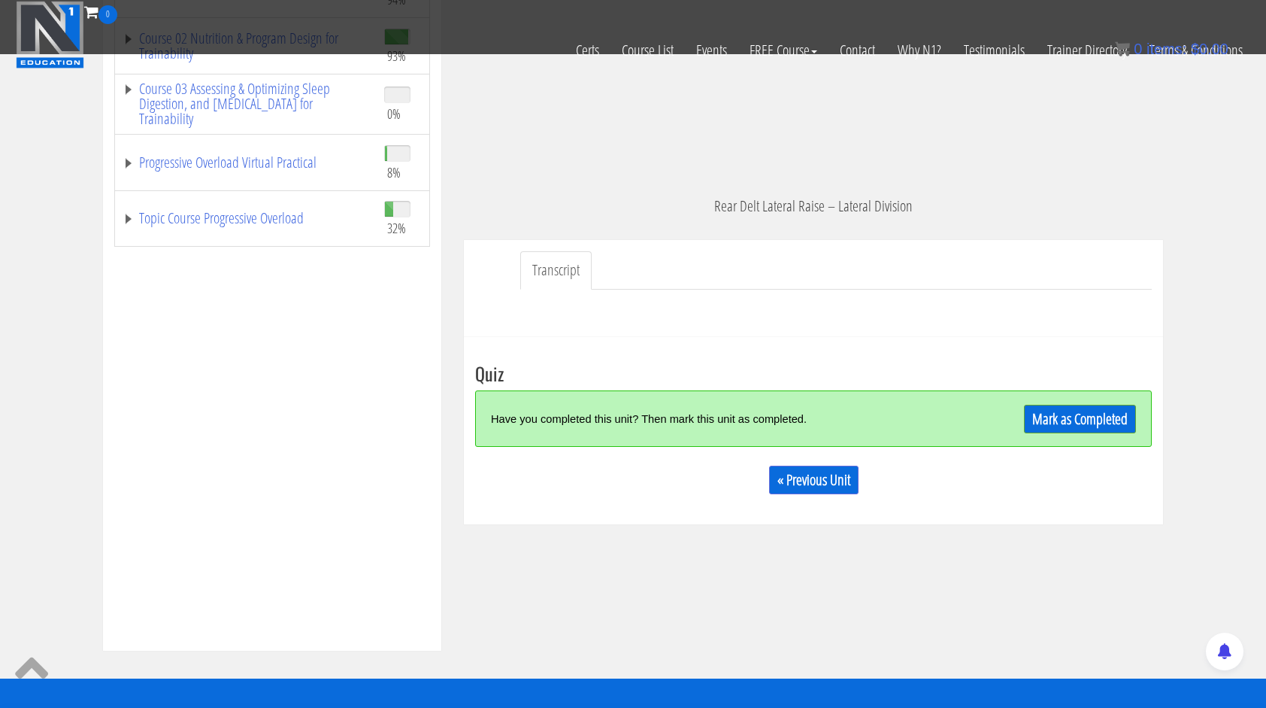
click at [1083, 398] on div "Have you completed this unit? Then mark this unit as completed. Mark as Complet…" at bounding box center [813, 418] width 677 height 56
click at [1086, 405] on div "Mark as Completed" at bounding box center [1051, 418] width 169 height 32
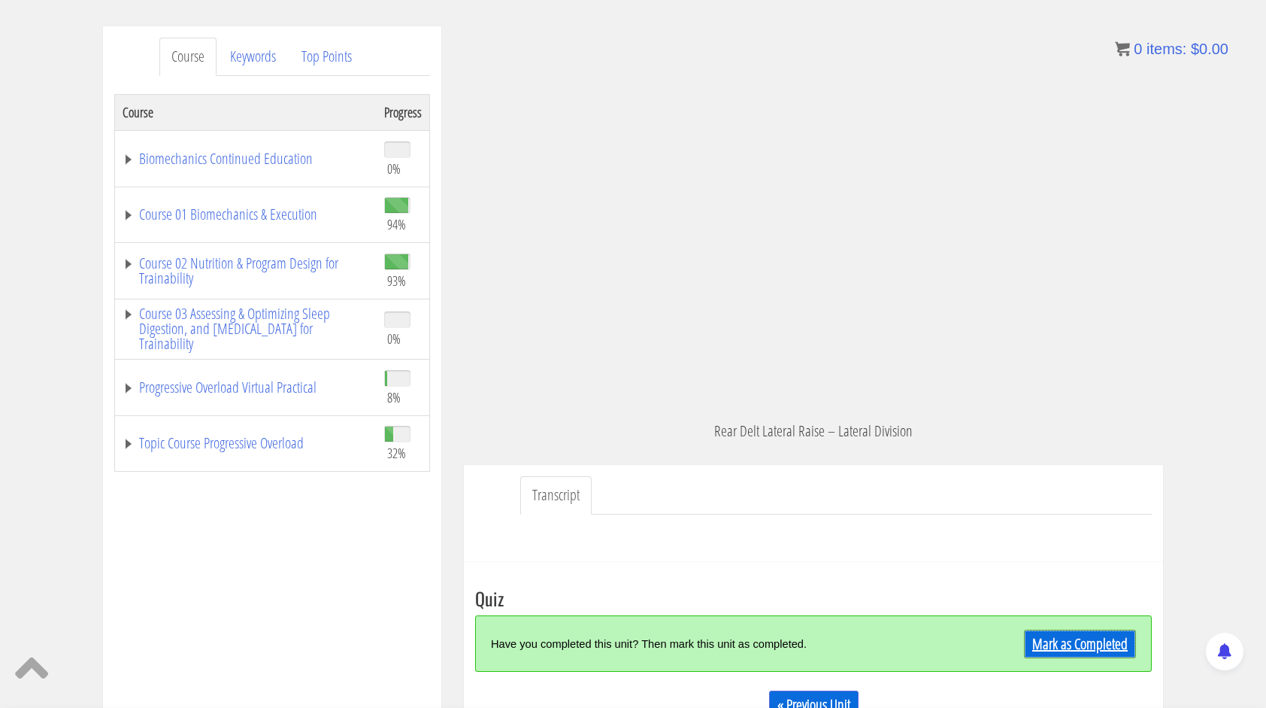
scroll to position [171, 0]
click at [1095, 643] on link "Mark as Completed" at bounding box center [1080, 643] width 112 height 29
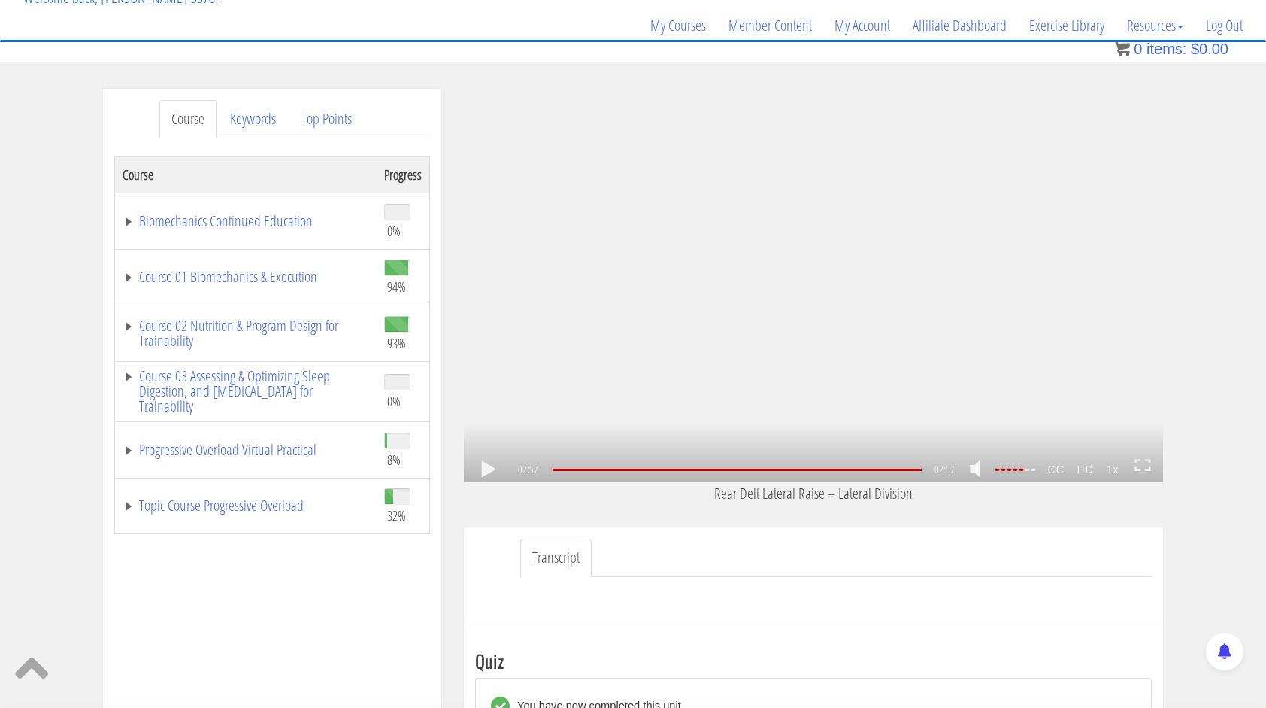
scroll to position [249, 0]
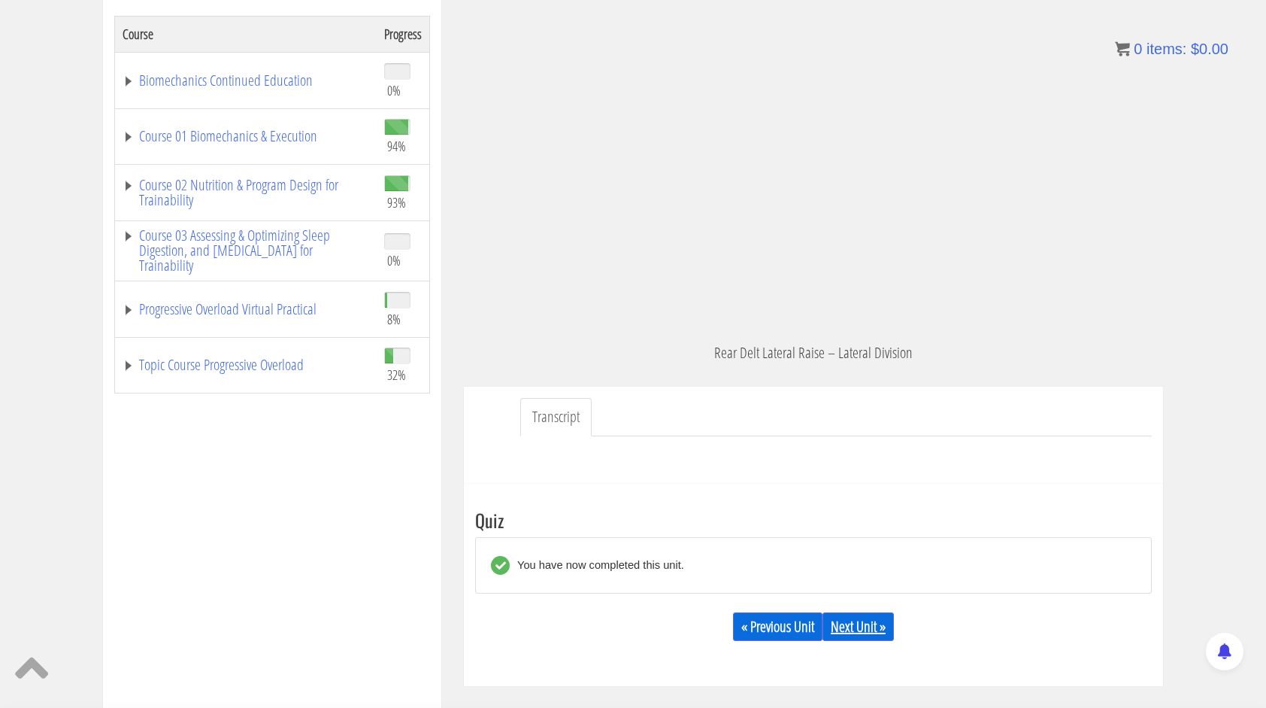
click at [855, 626] on link "Next Unit »" at bounding box center [858, 626] width 71 height 29
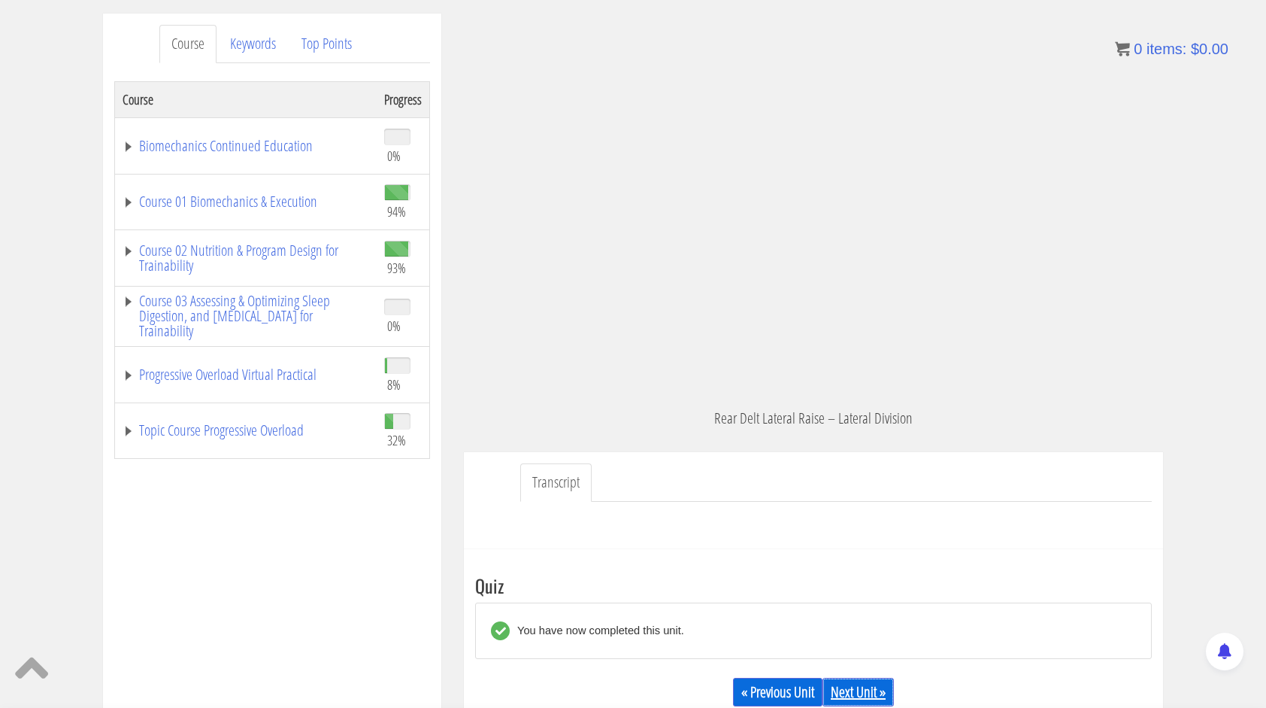
scroll to position [98, 0]
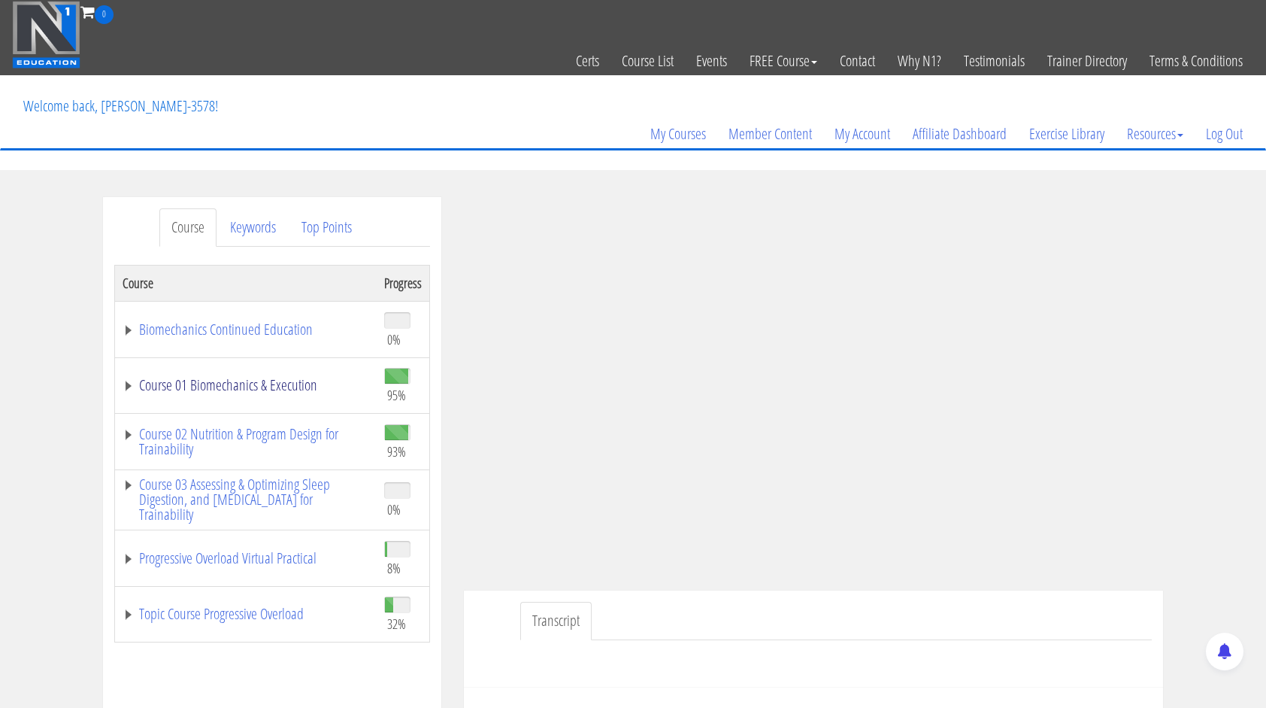
click at [268, 383] on link "Course 01 Biomechanics & Execution" at bounding box center [246, 384] width 247 height 15
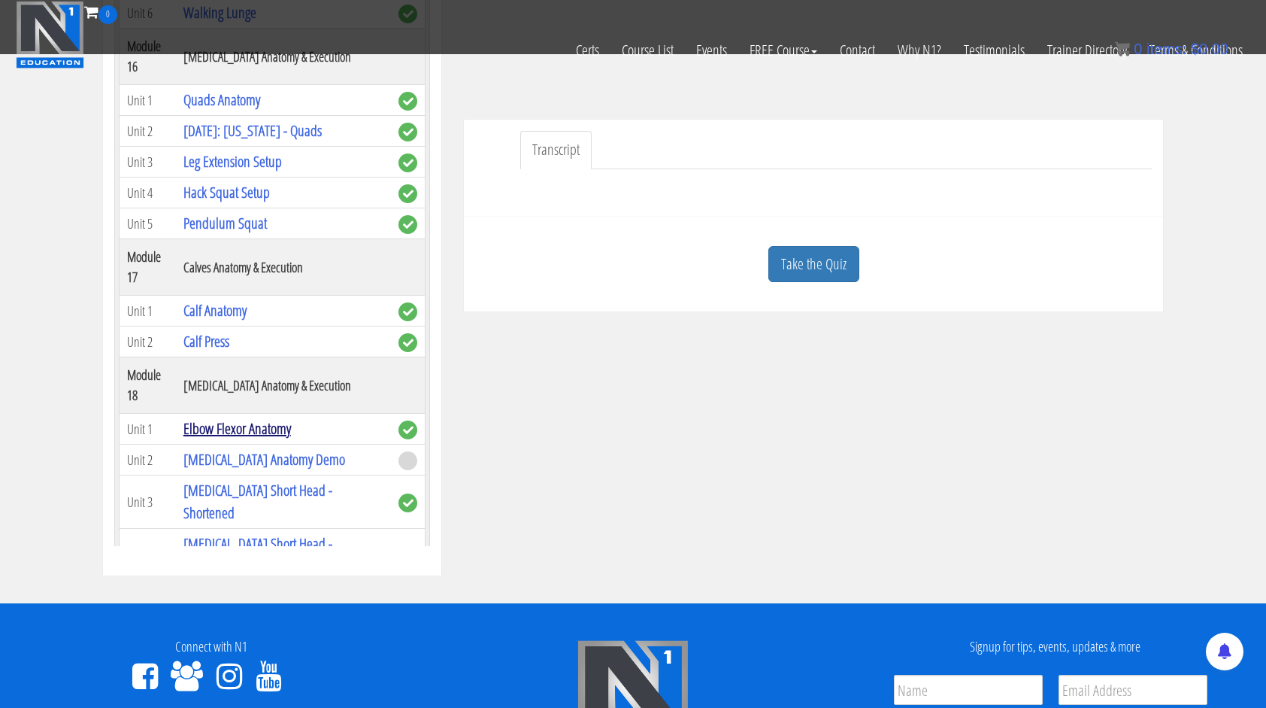
scroll to position [4216, 0]
click at [280, 450] on link "[MEDICAL_DATA] Anatomy Demo" at bounding box center [264, 460] width 162 height 20
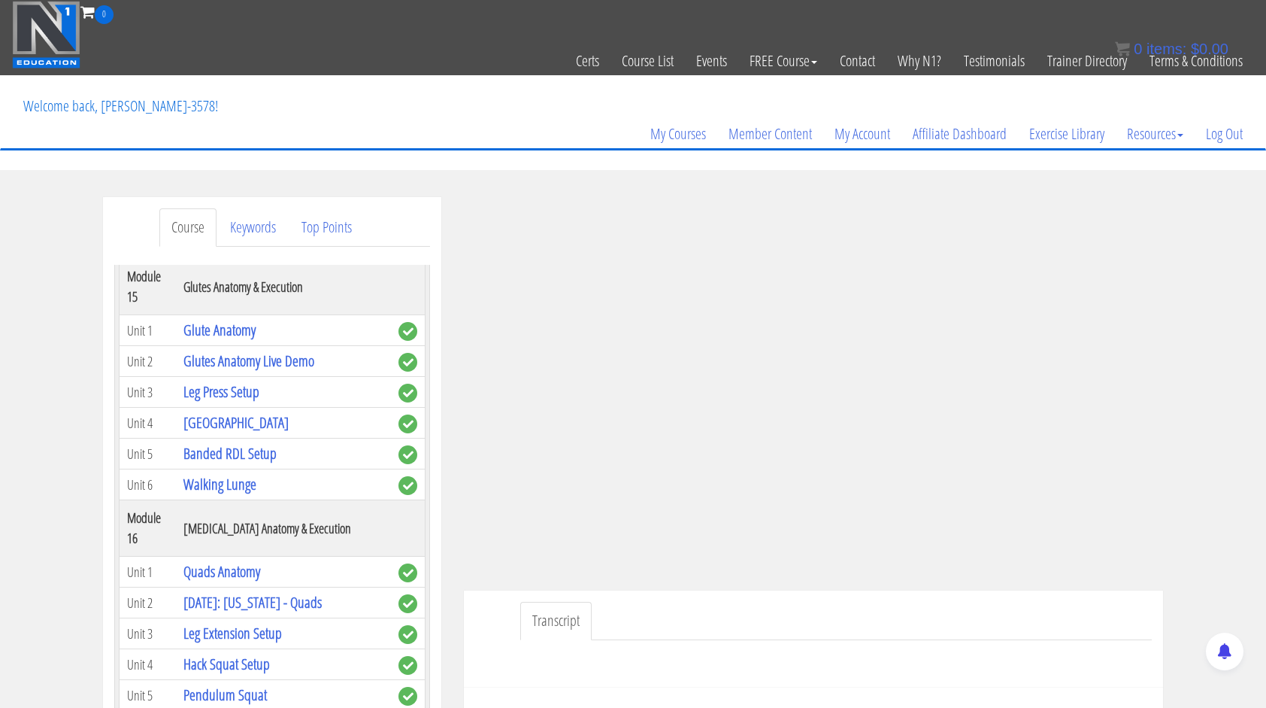
scroll to position [0, 0]
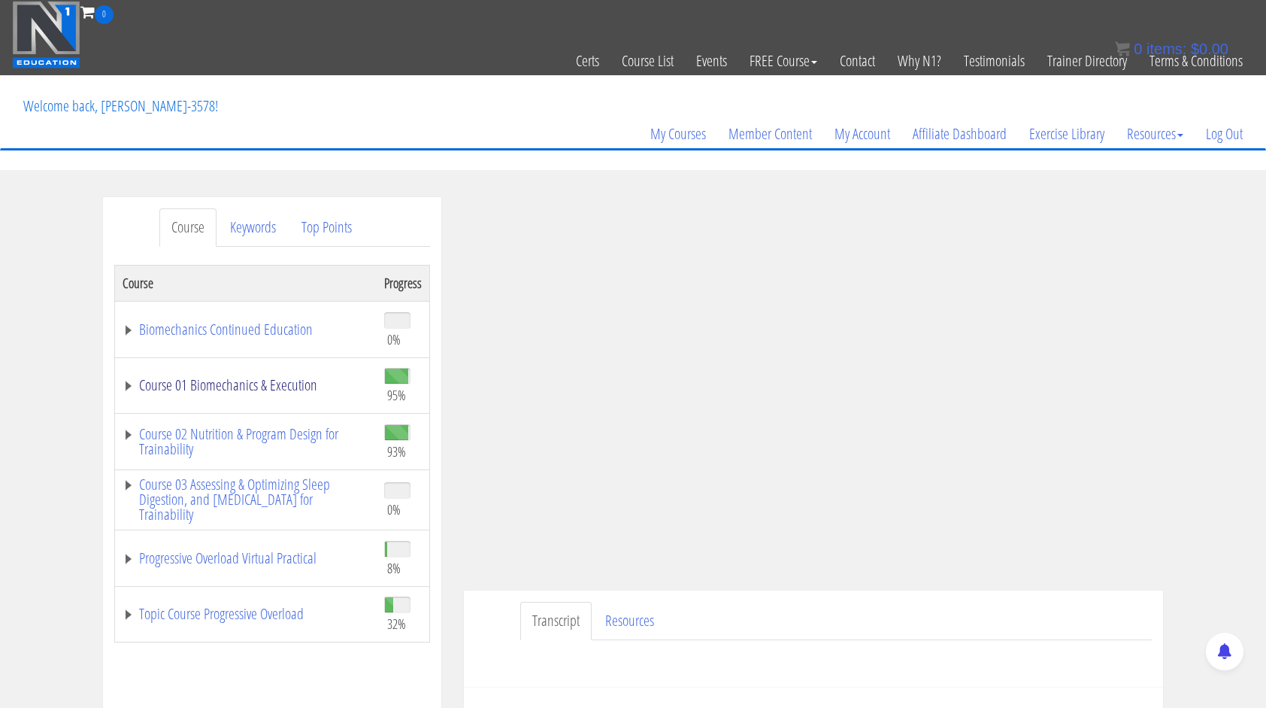
click at [266, 386] on link "Course 01 Biomechanics & Execution" at bounding box center [246, 384] width 247 height 15
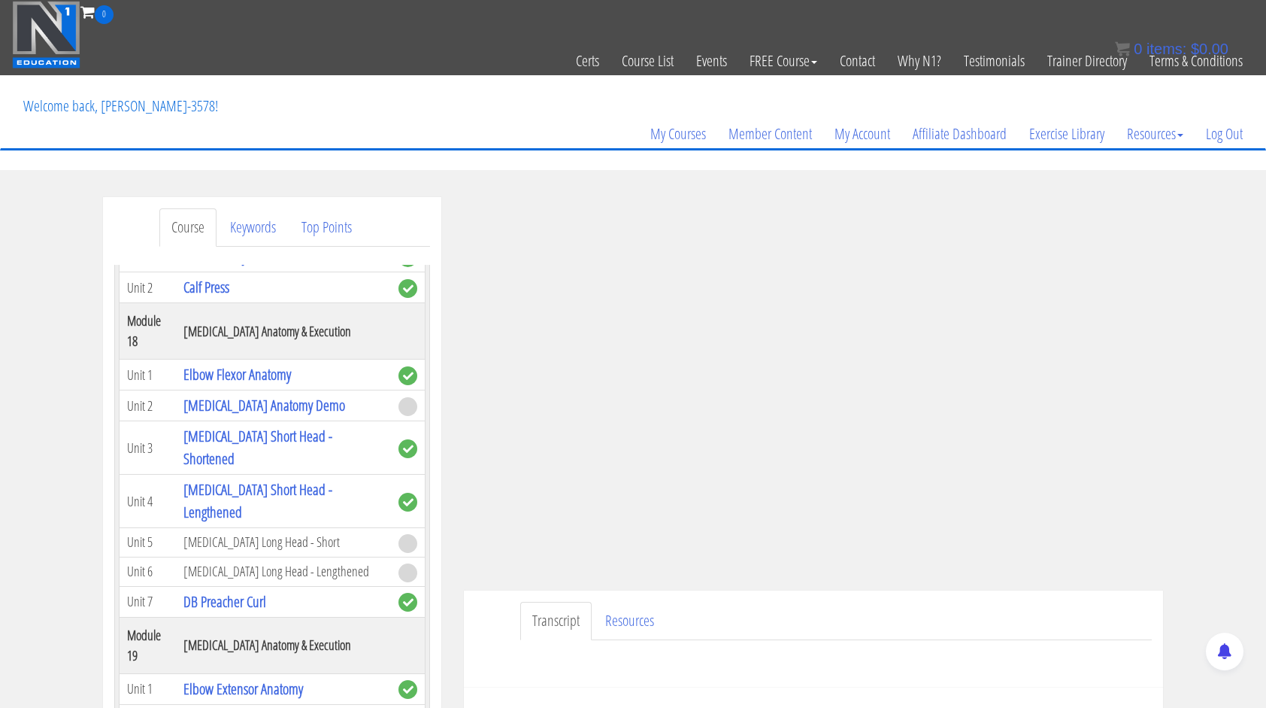
scroll to position [4742, 0]
